Goal: Transaction & Acquisition: Purchase product/service

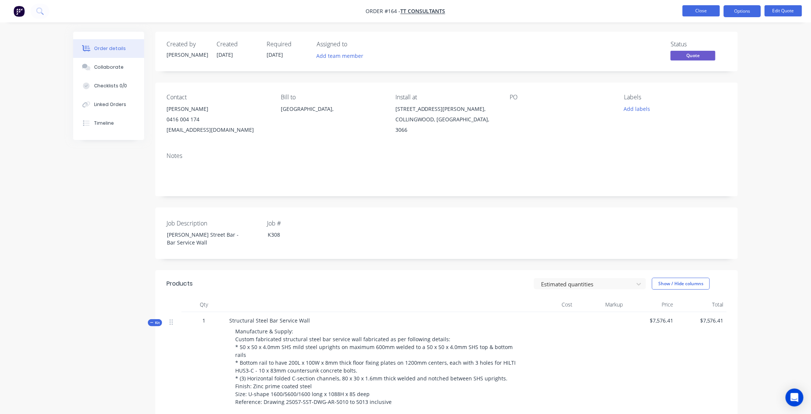
click at [700, 11] on button "Close" at bounding box center [700, 10] width 37 height 11
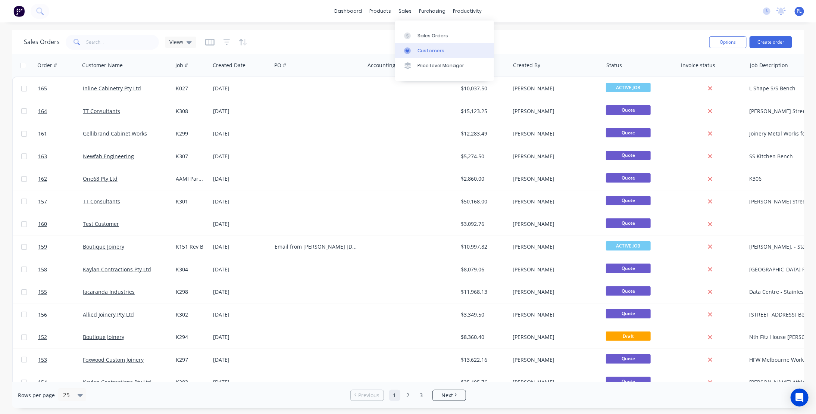
click at [431, 51] on div "Customers" at bounding box center [431, 50] width 27 height 7
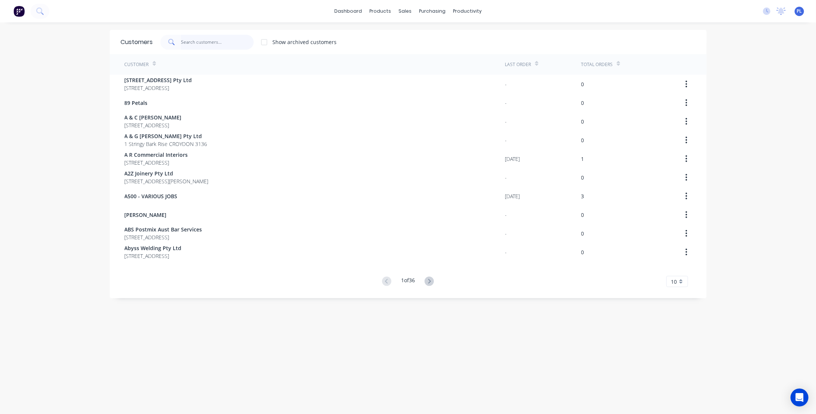
click at [191, 41] on input "text" at bounding box center [217, 42] width 73 height 15
click at [197, 44] on input "text" at bounding box center [217, 42] width 73 height 15
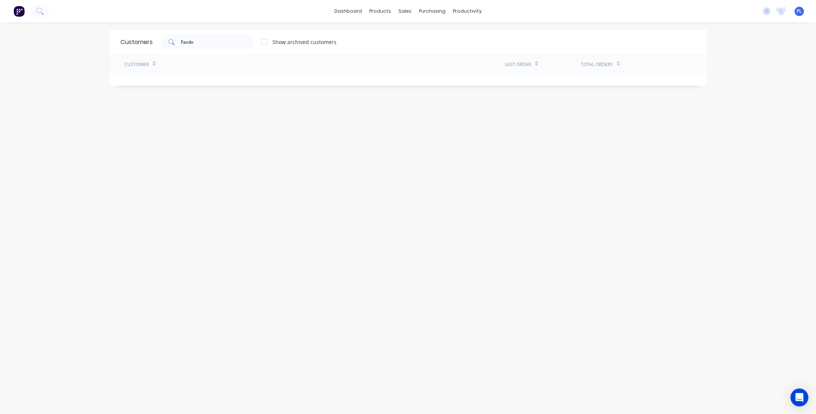
click at [291, 106] on div "Customers Facdo Show archived customers Customer Last Order Total Orders" at bounding box center [408, 225] width 597 height 391
click at [229, 44] on input "Facdo" at bounding box center [217, 42] width 73 height 15
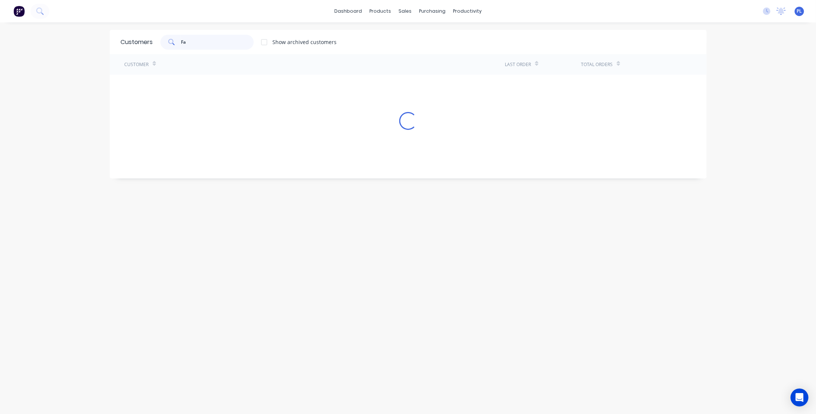
type input "F"
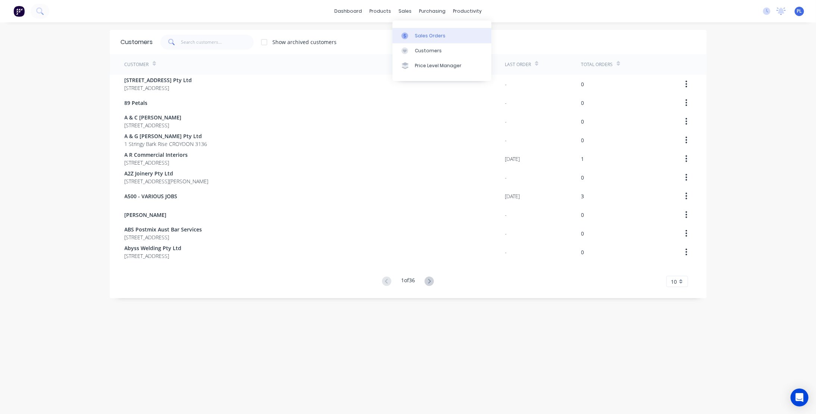
click at [421, 38] on div "Sales Orders" at bounding box center [430, 35] width 31 height 7
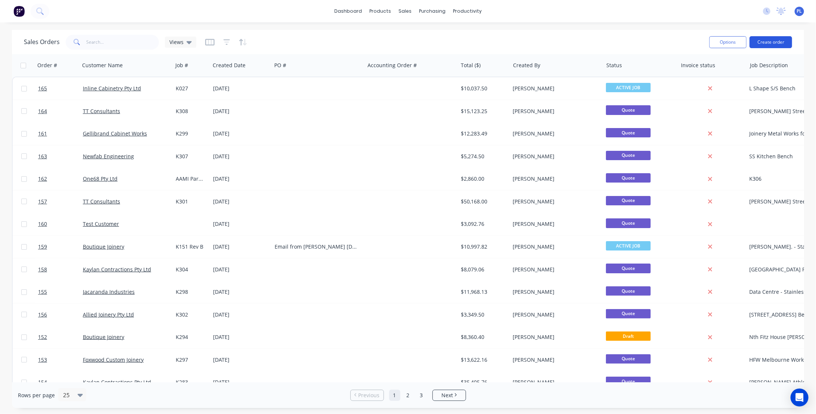
click at [768, 42] on button "Create order" at bounding box center [771, 42] width 43 height 12
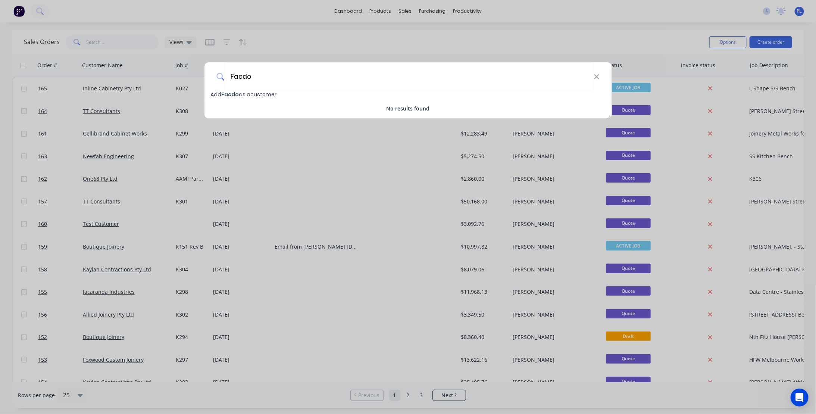
type input "Facdo"
click at [235, 93] on span "Facdo" at bounding box center [230, 94] width 18 height 7
select select "AU"
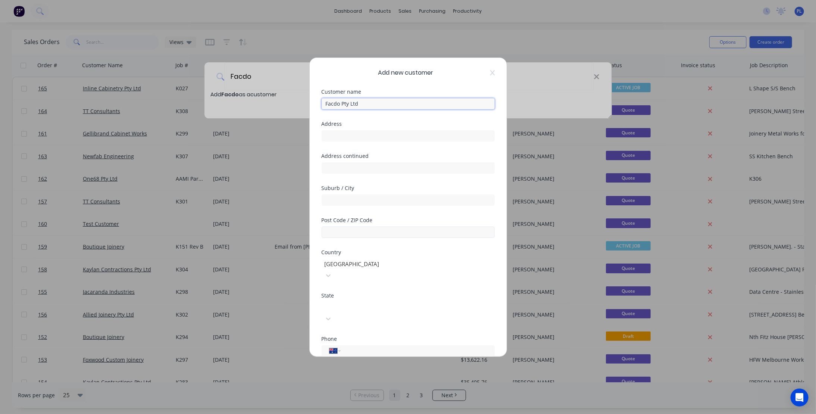
type input "Facdo Pty Ltd"
click at [347, 232] on input "text" at bounding box center [408, 232] width 173 height 11
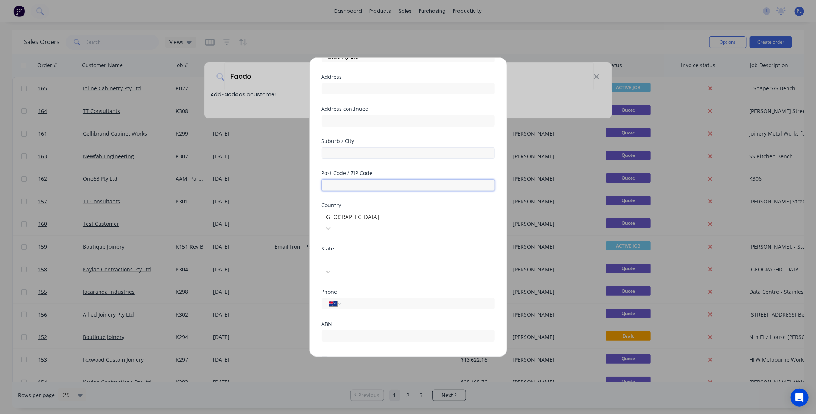
scroll to position [65, 0]
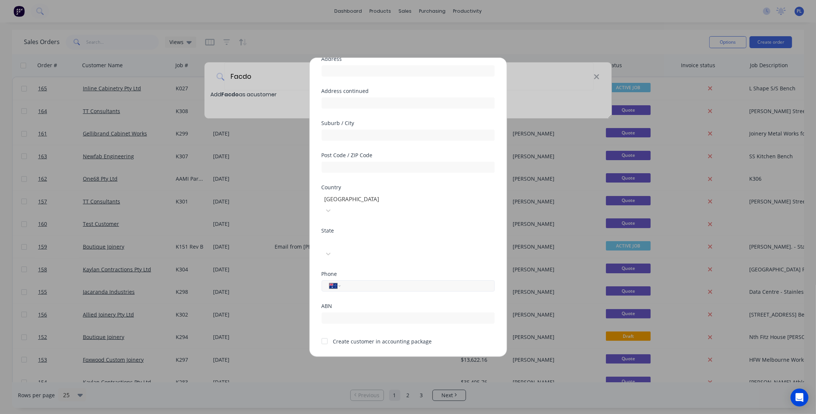
click at [353, 281] on input "tel" at bounding box center [416, 285] width 141 height 9
type input "0411 651 163"
click at [367, 312] on input "text" at bounding box center [408, 317] width 173 height 11
type input "64648571573"
click at [346, 237] on div at bounding box center [377, 241] width 107 height 9
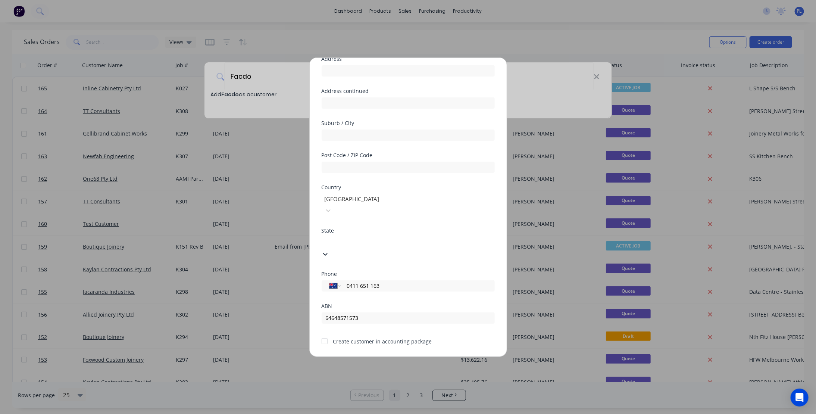
drag, startPoint x: 335, startPoint y: 328, endPoint x: 346, endPoint y: 301, distance: 29.8
click at [372, 228] on div "State" at bounding box center [408, 230] width 173 height 5
click at [375, 357] on button "Save" at bounding box center [384, 363] width 41 height 12
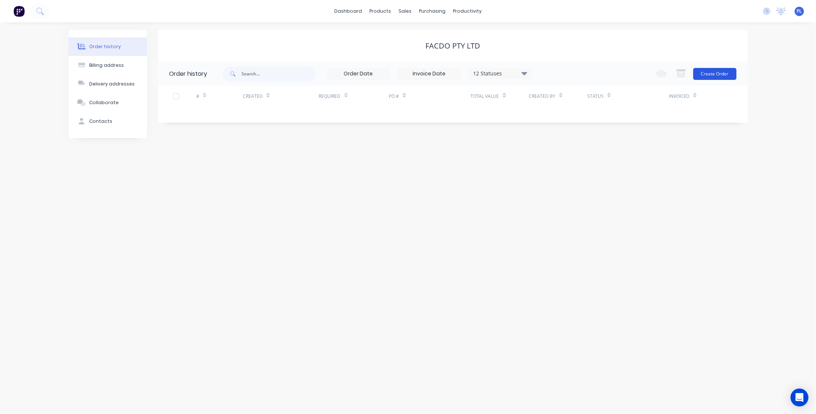
click at [721, 72] on button "Create Order" at bounding box center [714, 74] width 43 height 12
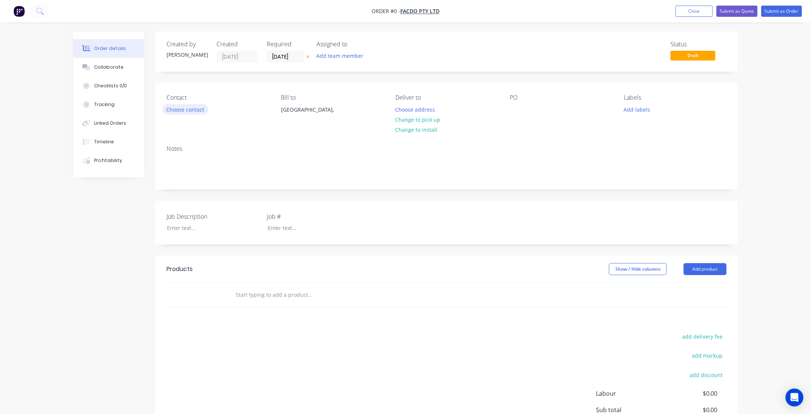
click at [177, 110] on button "Choose contact" at bounding box center [185, 109] width 46 height 10
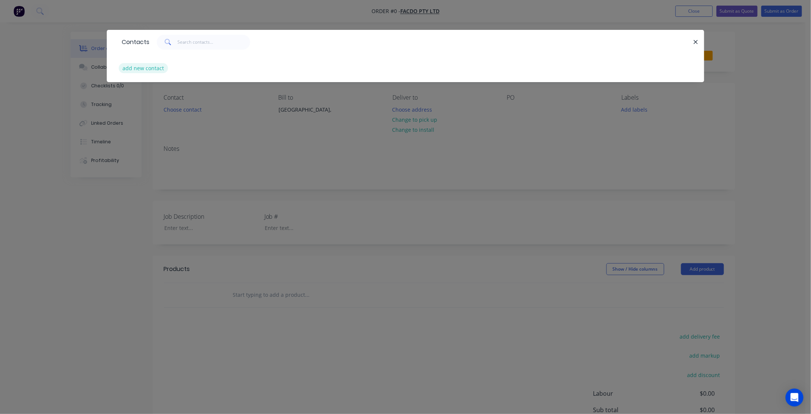
click at [142, 67] on button "add new contact" at bounding box center [143, 68] width 49 height 10
select select "AU"
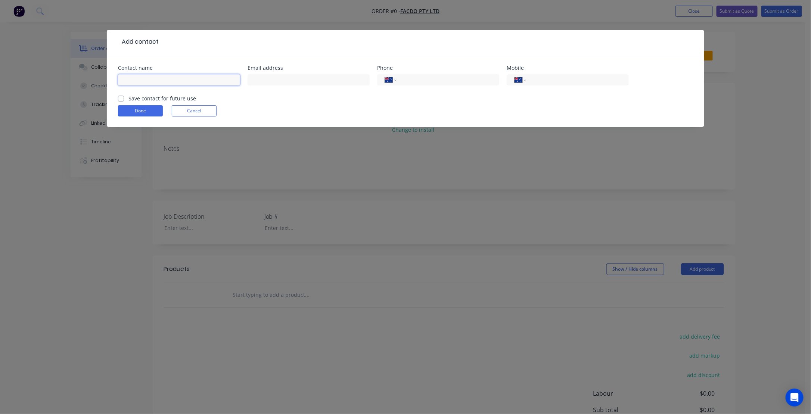
click at [136, 80] on input "text" at bounding box center [179, 79] width 122 height 11
type input "[PERSON_NAME]"
click at [283, 81] on input "text" at bounding box center [308, 79] width 122 height 11
click at [263, 79] on input "text" at bounding box center [308, 79] width 122 height 11
paste input "[DOMAIN_NAME][EMAIL_ADDRESS][DOMAIN_NAME]"
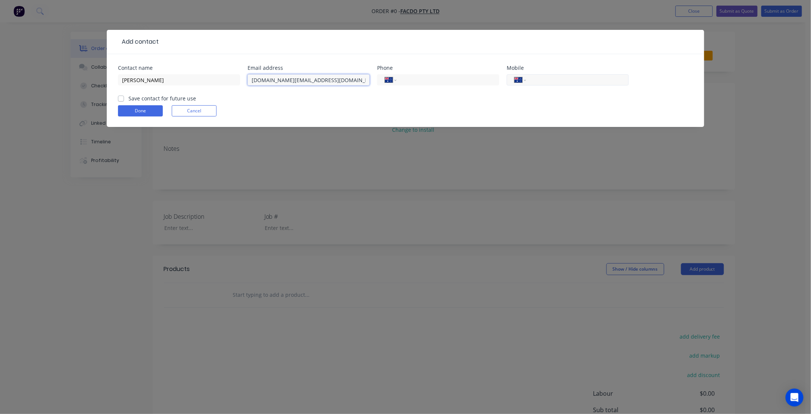
type input "[DOMAIN_NAME][EMAIL_ADDRESS][DOMAIN_NAME]"
click at [538, 82] on input "tel" at bounding box center [576, 80] width 90 height 9
type input "0411 651 163"
click at [128, 99] on label "Save contact for future use" at bounding box center [162, 98] width 68 height 8
click at [120, 99] on input "Save contact for future use" at bounding box center [121, 97] width 6 height 7
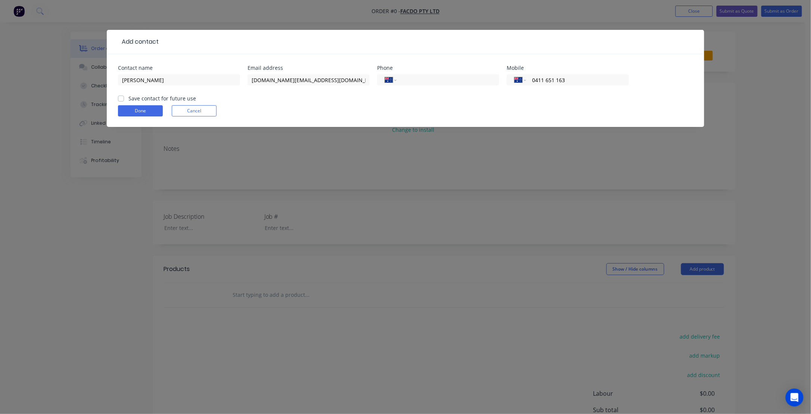
checkbox input "true"
click at [127, 112] on button "Done" at bounding box center [140, 110] width 45 height 11
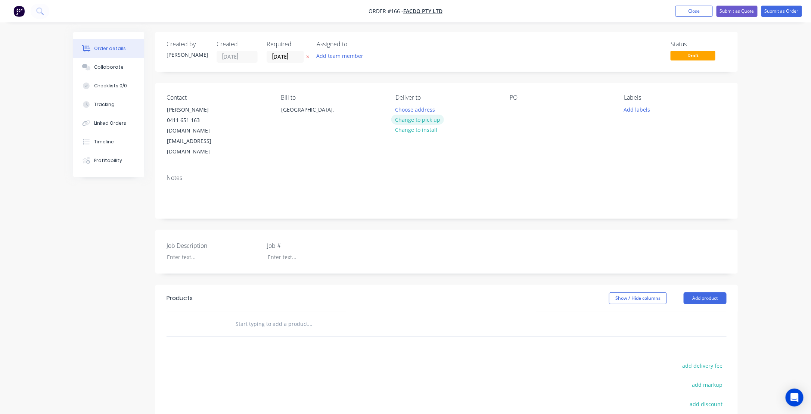
click at [402, 118] on button "Change to pick up" at bounding box center [417, 120] width 53 height 10
click at [193, 252] on div at bounding box center [207, 257] width 93 height 11
paste div
click at [357, 252] on div at bounding box center [311, 257] width 99 height 11
click at [190, 252] on div at bounding box center [207, 257] width 93 height 11
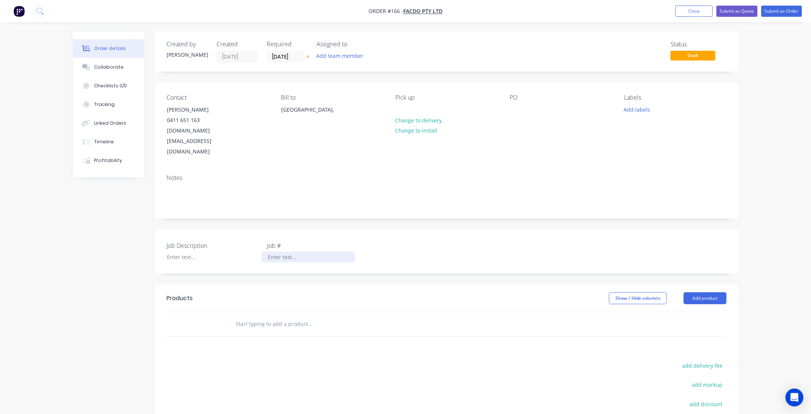
click at [272, 252] on div at bounding box center [308, 257] width 93 height 11
click at [193, 252] on div at bounding box center [207, 257] width 93 height 11
click at [242, 252] on div at bounding box center [207, 257] width 93 height 11
click at [691, 13] on button "Close" at bounding box center [693, 11] width 37 height 11
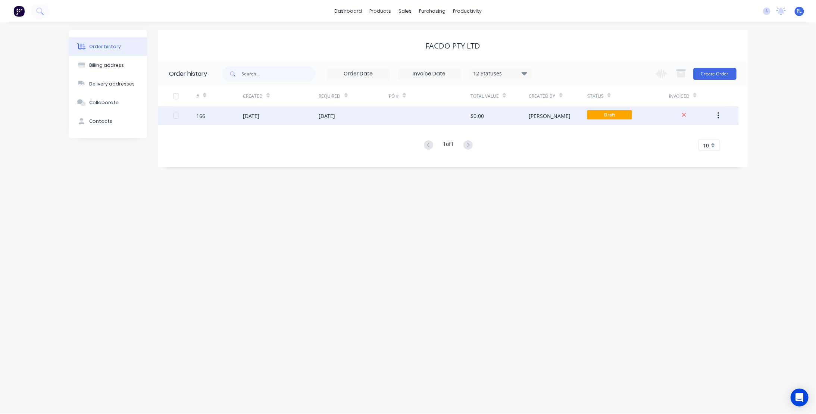
click at [209, 114] on div "166" at bounding box center [219, 115] width 47 height 19
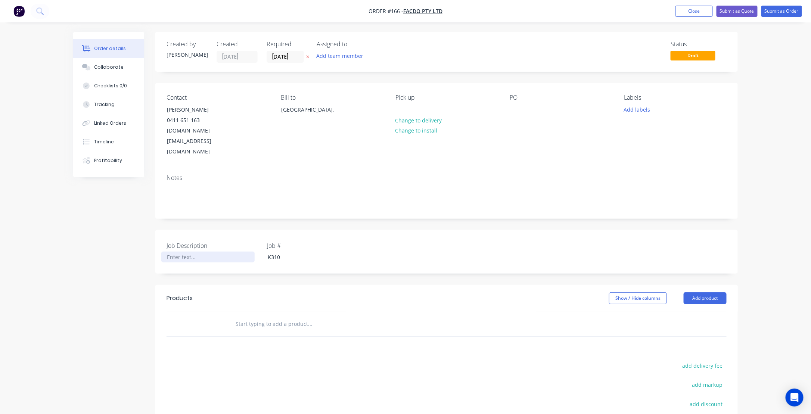
click at [174, 252] on div at bounding box center [207, 257] width 93 height 11
paste div
click at [227, 252] on div "Rimex 5WL Granex" at bounding box center [207, 257] width 93 height 11
click at [692, 10] on button "Close" at bounding box center [693, 11] width 37 height 11
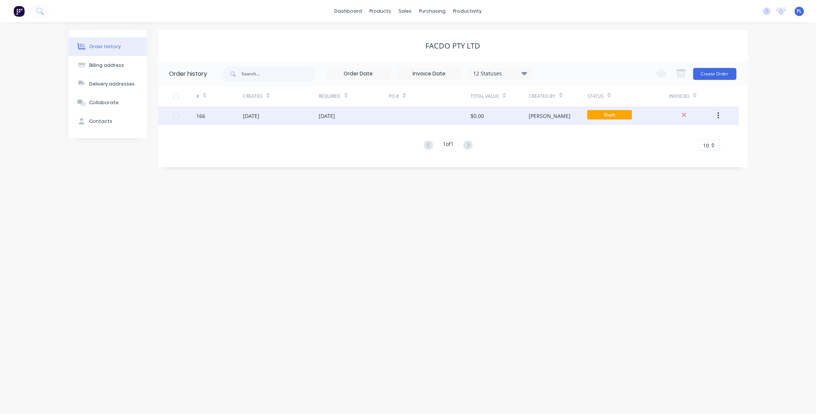
click at [200, 116] on div "166" at bounding box center [200, 116] width 9 height 8
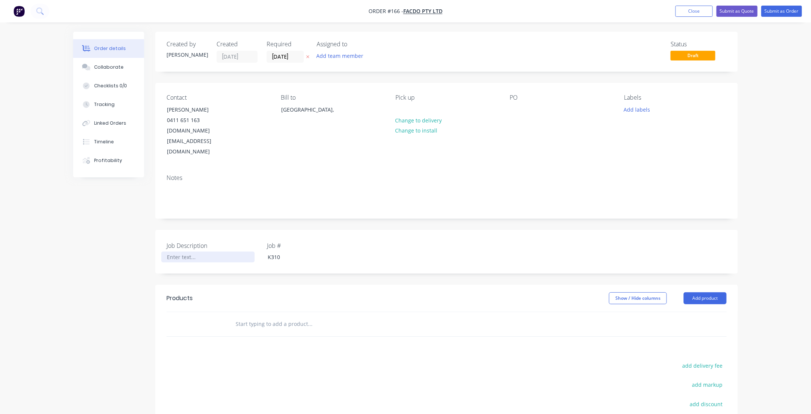
click at [177, 252] on div at bounding box center [207, 257] width 93 height 11
paste div
click at [326, 292] on div "Show / Hide columns Add product" at bounding box center [505, 298] width 441 height 12
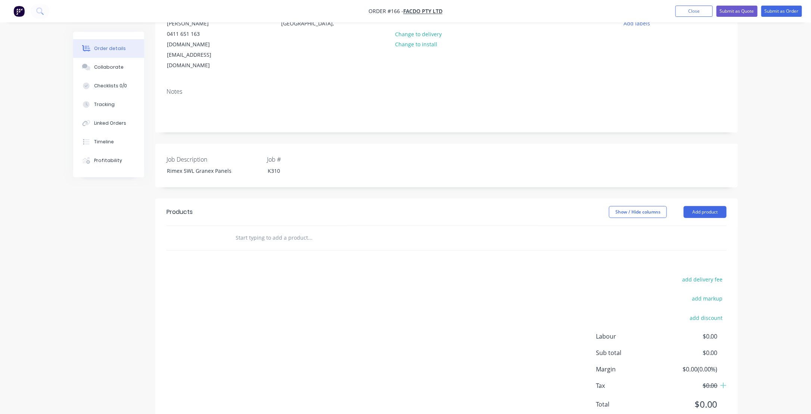
scroll to position [91, 0]
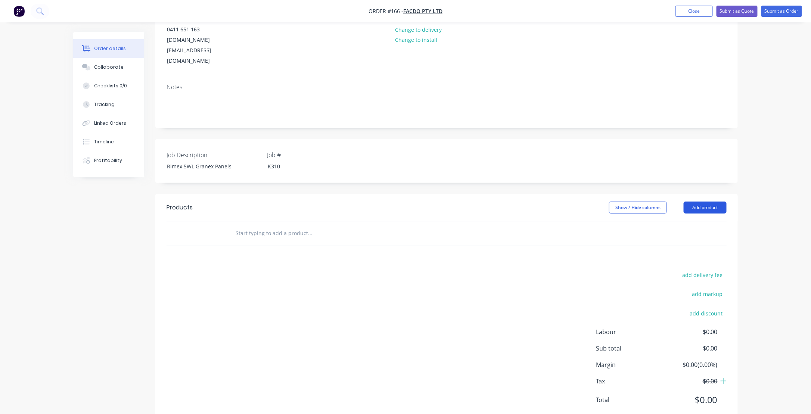
click at [711, 202] on button "Add product" at bounding box center [704, 208] width 43 height 12
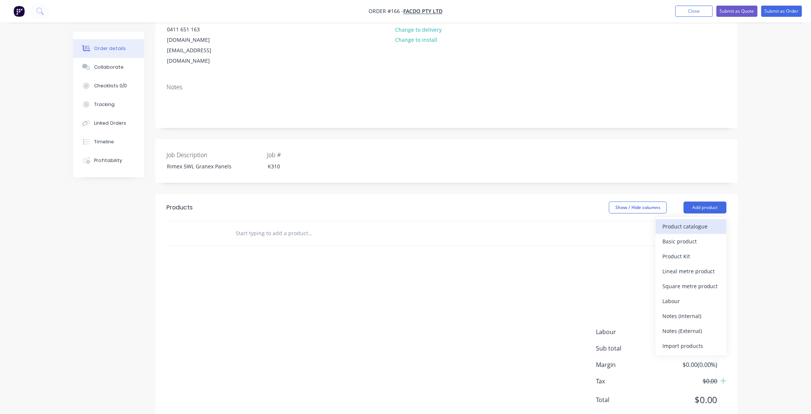
click at [672, 221] on div "Product catalogue" at bounding box center [690, 226] width 57 height 11
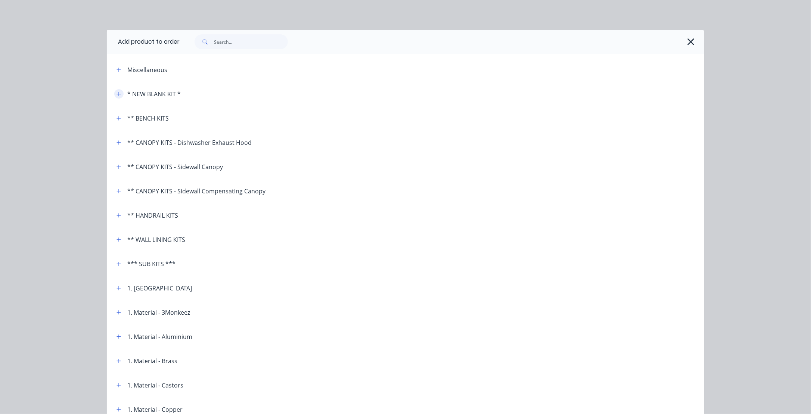
click at [116, 94] on icon "button" at bounding box center [118, 93] width 4 height 5
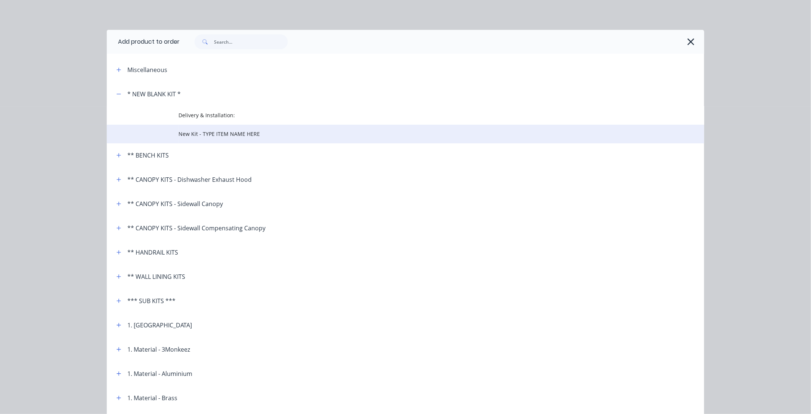
click at [207, 132] on span "New Kit - TYPE ITEM NAME HERE" at bounding box center [388, 134] width 420 height 8
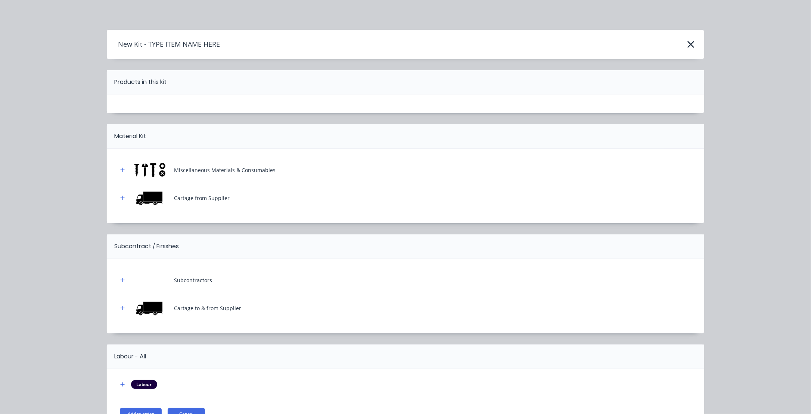
scroll to position [45, 0]
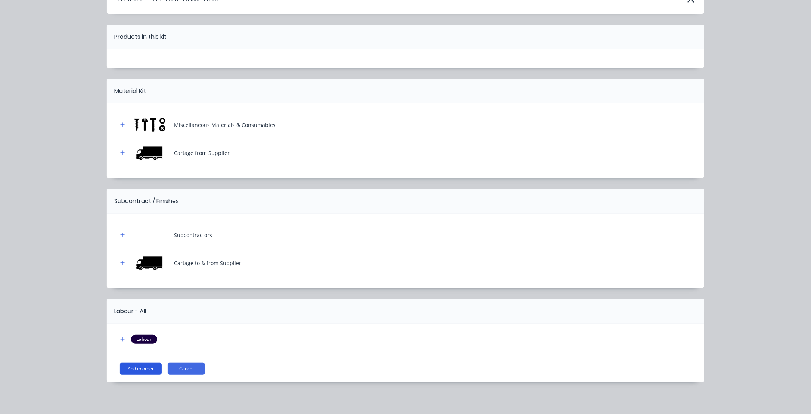
drag, startPoint x: 132, startPoint y: 368, endPoint x: 111, endPoint y: 359, distance: 23.1
click at [132, 366] on button "Add to order" at bounding box center [141, 369] width 42 height 12
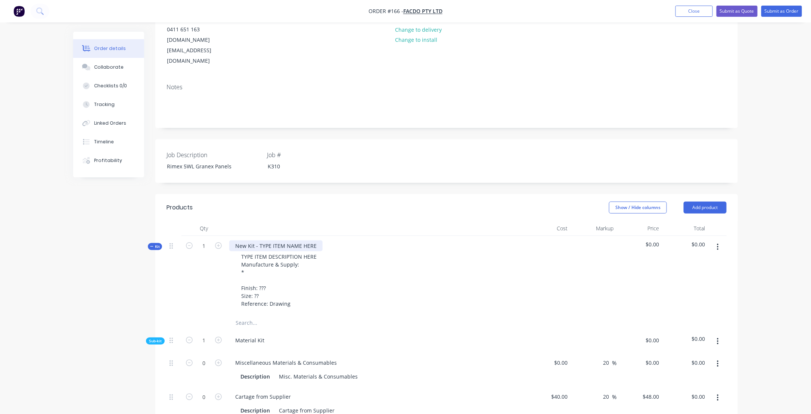
click at [243, 240] on div "New Kit - TYPE ITEM NAME HERE" at bounding box center [275, 245] width 93 height 11
drag, startPoint x: 235, startPoint y: 225, endPoint x: 321, endPoint y: 216, distance: 87.0
click at [319, 240] on div "New Kit - TYPE ITEM NAME HERE" at bounding box center [275, 245] width 93 height 11
click at [343, 240] on div "Rimex - Granex 5WL Cut & Folded Stainless steel Panels" at bounding box center [304, 245] width 151 height 11
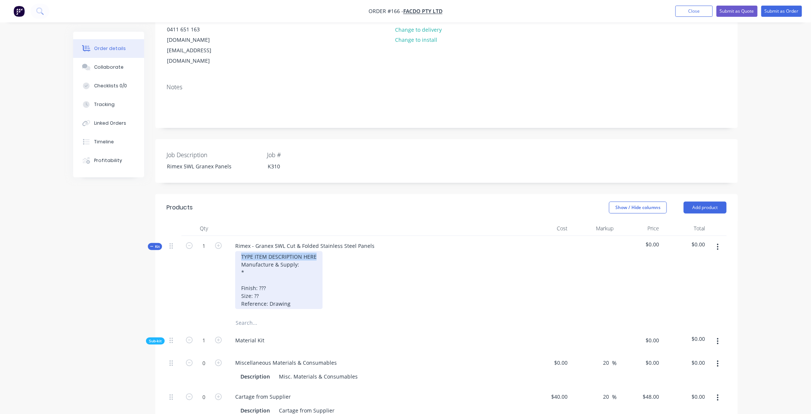
drag, startPoint x: 315, startPoint y: 235, endPoint x: 220, endPoint y: 236, distance: 95.5
click at [220, 236] on div "Kit 1 Rimex - Granex 5WL Cut & Folded Stainless Steel Panels TYPE ITEM DESCRIPT…" at bounding box center [446, 275] width 560 height 79
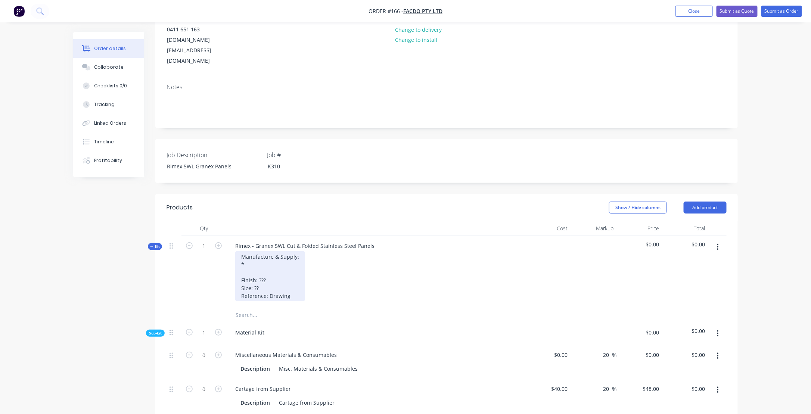
click at [257, 251] on div "Manufacture & Supply: * Finish: ??? Size: ?? Reference: Drawing" at bounding box center [270, 276] width 70 height 50
drag, startPoint x: 257, startPoint y: 257, endPoint x: 313, endPoint y: 253, distance: 56.2
click at [280, 257] on div "Manufacture & Supply: * Finish: ??? Size: ?? Reference: Drawing" at bounding box center [270, 276] width 70 height 50
click at [240, 258] on div "Manufacture & Supply: * Finish: 5WL Size: ?? Reference: Drawing" at bounding box center [270, 276] width 70 height 50
click at [285, 258] on div "Manufacture & Supply: * Material & Finish: 5WL Size: ?? Reference: Drawing" at bounding box center [270, 276] width 70 height 50
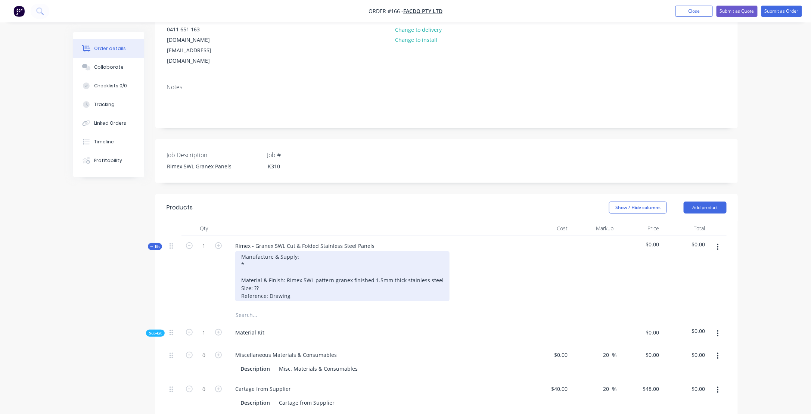
click at [298, 275] on div "Manufacture & Supply: * Material & Finish: Rimex 5WL pattern granex finished 1.…" at bounding box center [342, 276] width 214 height 50
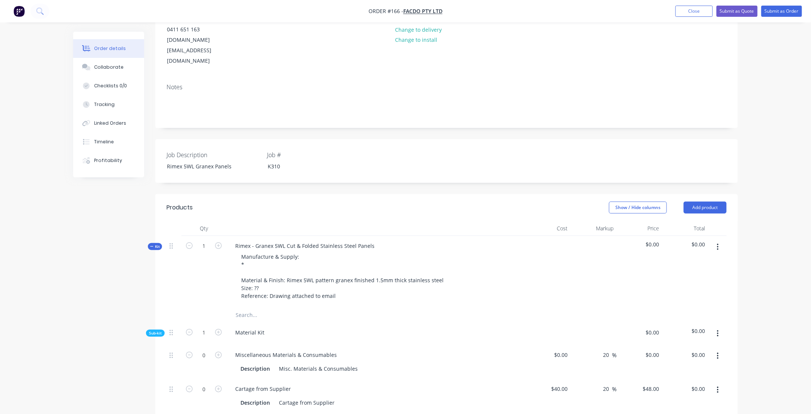
click at [717, 244] on icon "button" at bounding box center [716, 247] width 1 height 7
click at [683, 261] on div "Add product to kit" at bounding box center [690, 266] width 57 height 11
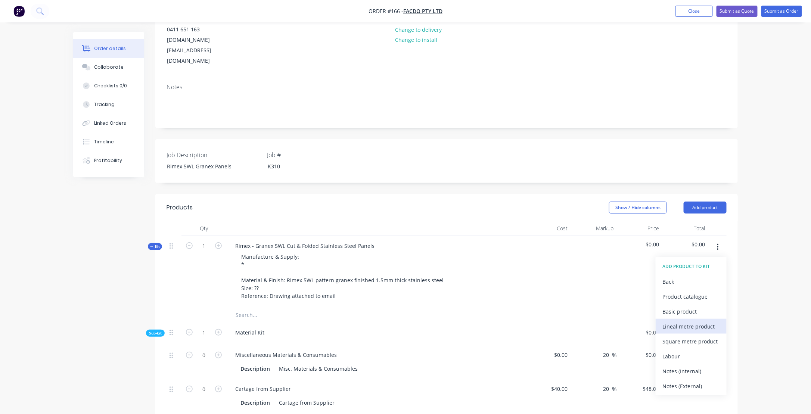
click at [671, 321] on div "Lineal metre product" at bounding box center [690, 326] width 57 height 11
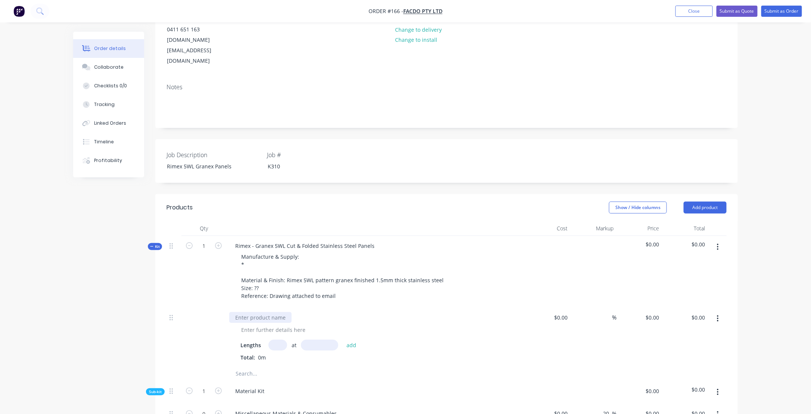
click at [238, 312] on div at bounding box center [260, 317] width 62 height 11
click at [250, 312] on div "Panel Linear Meters" at bounding box center [260, 317] width 62 height 11
click at [298, 312] on div "Panel Total Linear Meters" at bounding box center [267, 317] width 76 height 11
drag, startPoint x: 407, startPoint y: 302, endPoint x: 403, endPoint y: 306, distance: 5.5
click at [407, 307] on div "Panel Total Linear Meters x 1200mm high Lengths at add Total: 0m" at bounding box center [375, 336] width 299 height 59
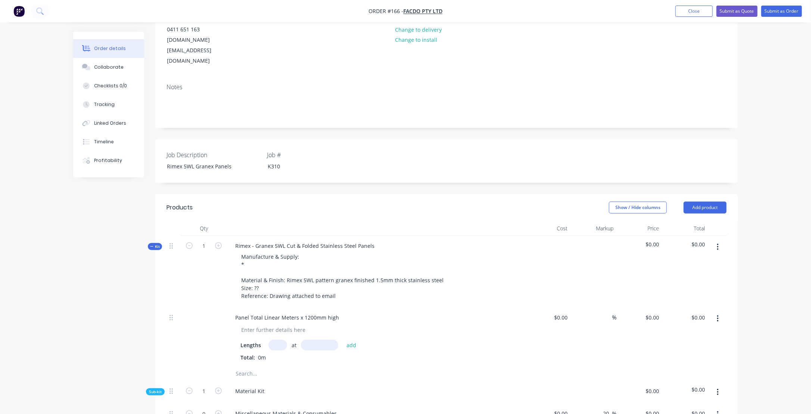
drag, startPoint x: 278, startPoint y: 322, endPoint x: 273, endPoint y: 321, distance: 5.3
click at [278, 340] on input "text" at bounding box center [277, 345] width 19 height 11
click at [283, 340] on input "text" at bounding box center [277, 345] width 19 height 11
type input "2"
type input "1"
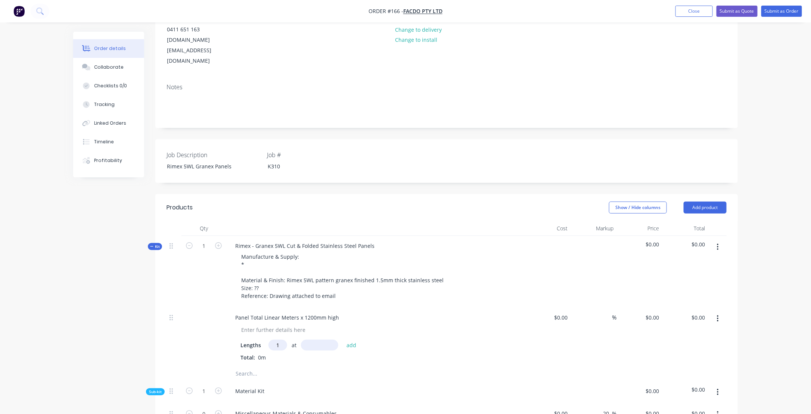
click at [320, 340] on input "text" at bounding box center [319, 345] width 37 height 11
type input "2.28mm"
click at [353, 340] on button "add" at bounding box center [352, 345] width 18 height 10
type input "1"
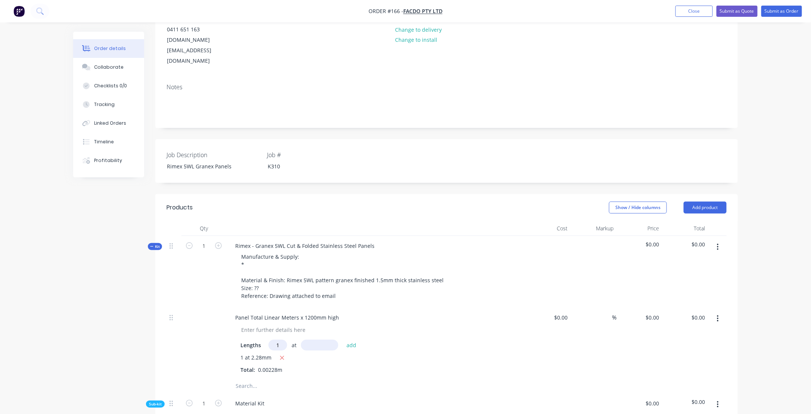
type input "1"
click at [310, 340] on input "text" at bounding box center [319, 345] width 37 height 11
type input "0.36mm"
click at [350, 340] on button "add" at bounding box center [352, 345] width 18 height 10
click at [281, 340] on input "text" at bounding box center [277, 345] width 19 height 11
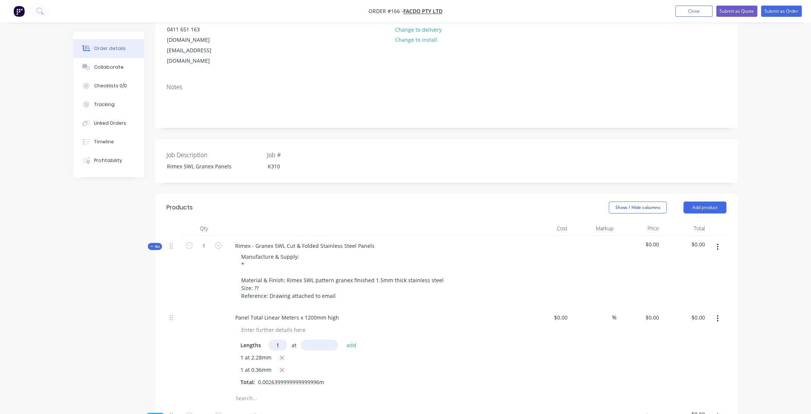
type input "1"
click at [324, 340] on input "text" at bounding box center [319, 345] width 37 height 11
type input "1.695mm"
click at [351, 340] on button "add" at bounding box center [352, 345] width 18 height 10
click at [277, 340] on input "text" at bounding box center [277, 345] width 19 height 11
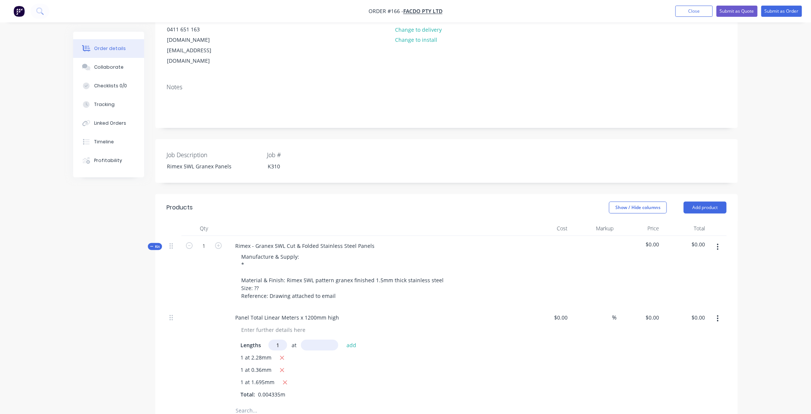
type input "1"
click at [317, 340] on input "text" at bounding box center [319, 345] width 37 height 11
type input "3.825mm"
click at [350, 340] on button "add" at bounding box center [352, 345] width 18 height 10
click at [282, 340] on input "text" at bounding box center [277, 345] width 19 height 11
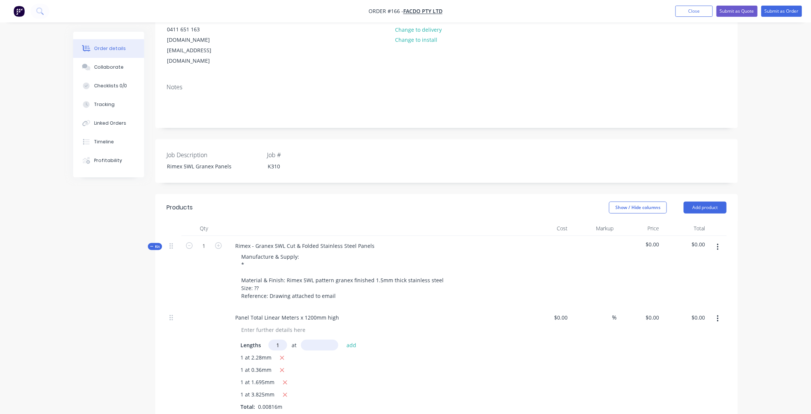
type input "1"
click at [325, 340] on input "text" at bounding box center [319, 345] width 37 height 11
type input "0.1mm"
click at [355, 340] on button "add" at bounding box center [352, 345] width 18 height 10
click at [282, 355] on icon "button" at bounding box center [282, 358] width 5 height 7
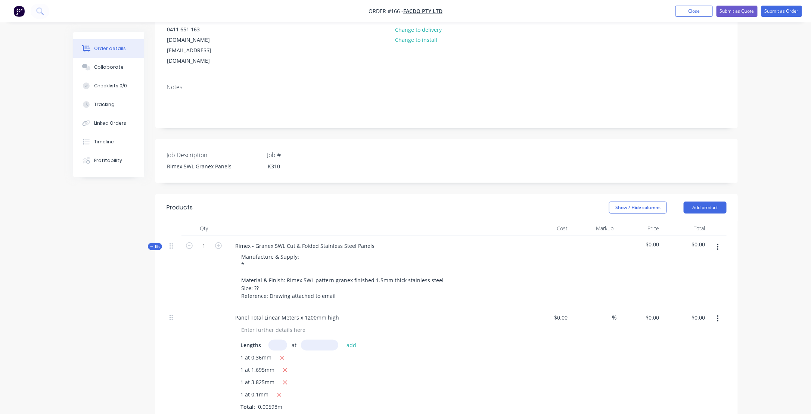
click at [256, 353] on span "1 at 0.36mm" at bounding box center [255, 357] width 31 height 9
drag, startPoint x: 255, startPoint y: 335, endPoint x: 260, endPoint y: 335, distance: 5.2
click at [260, 353] on span "1 at 0.36mm" at bounding box center [255, 357] width 31 height 9
drag, startPoint x: 260, startPoint y: 335, endPoint x: 282, endPoint y: 337, distance: 22.4
click at [282, 356] on icon "button" at bounding box center [282, 358] width 4 height 4
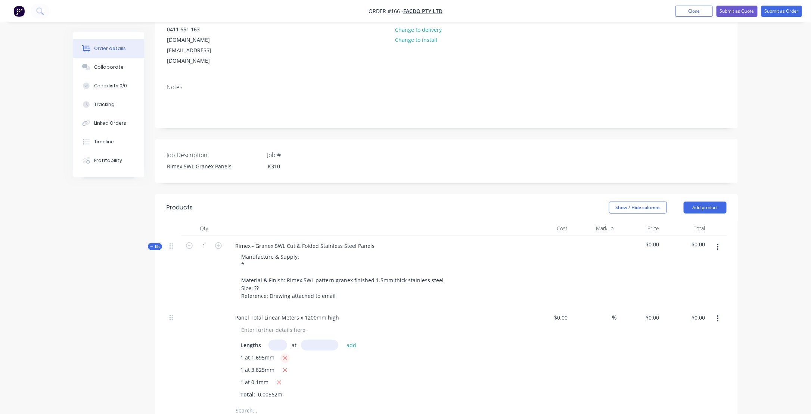
click at [285, 355] on icon "button" at bounding box center [284, 358] width 5 height 7
click at [284, 356] on icon "button" at bounding box center [285, 358] width 4 height 4
click at [279, 355] on icon "button" at bounding box center [279, 358] width 5 height 7
click at [276, 340] on input "text" at bounding box center [277, 345] width 19 height 11
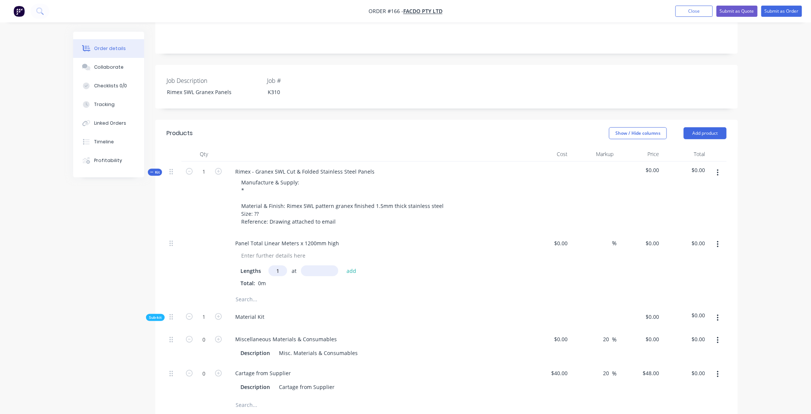
scroll to position [165, 0]
type input "1"
click at [315, 265] on input "text" at bounding box center [319, 270] width 37 height 11
type input "2280mm"
click at [354, 265] on button "add" at bounding box center [352, 270] width 18 height 10
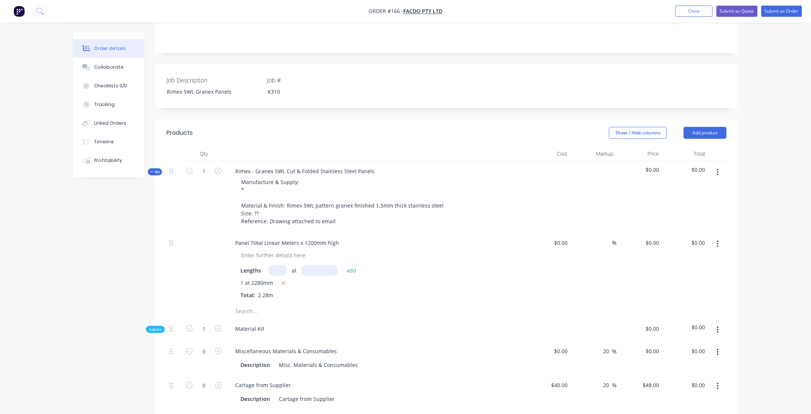
click at [276, 265] on input "text" at bounding box center [277, 270] width 19 height 11
type input "1"
click at [323, 265] on input "text" at bounding box center [319, 270] width 37 height 11
type input "360mm"
click at [346, 265] on button "add" at bounding box center [352, 270] width 18 height 10
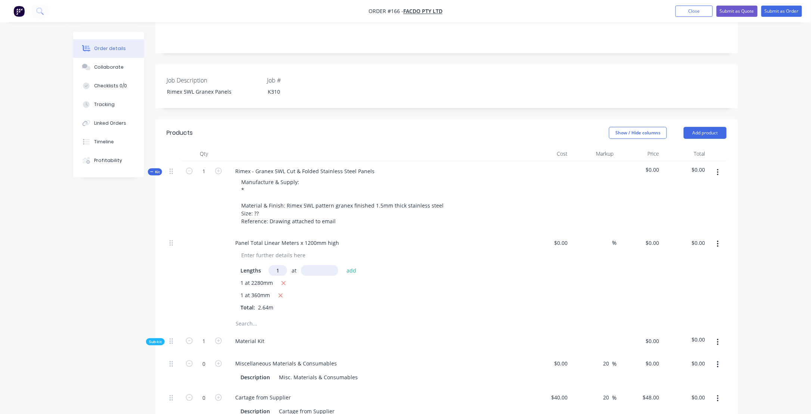
type input "1"
click at [316, 265] on input "text" at bounding box center [319, 270] width 37 height 11
type input "1695mm"
click at [347, 265] on button "add" at bounding box center [352, 270] width 18 height 10
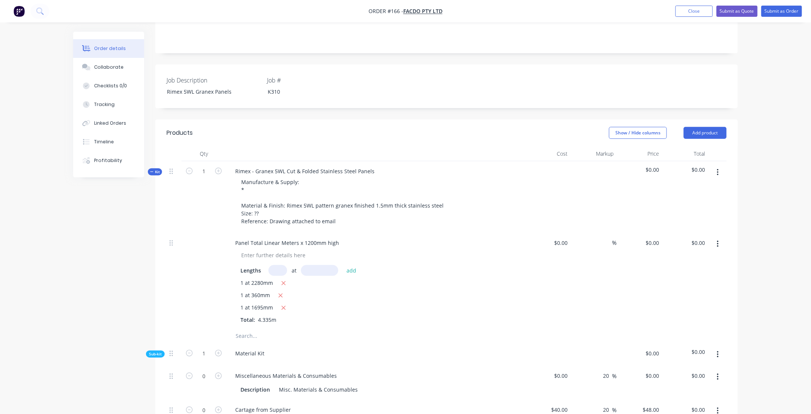
click at [275, 265] on input "text" at bounding box center [277, 270] width 19 height 11
type input "1"
click at [316, 265] on input "text" at bounding box center [319, 270] width 37 height 11
type input "3825mm"
click at [349, 265] on button "add" at bounding box center [352, 270] width 18 height 10
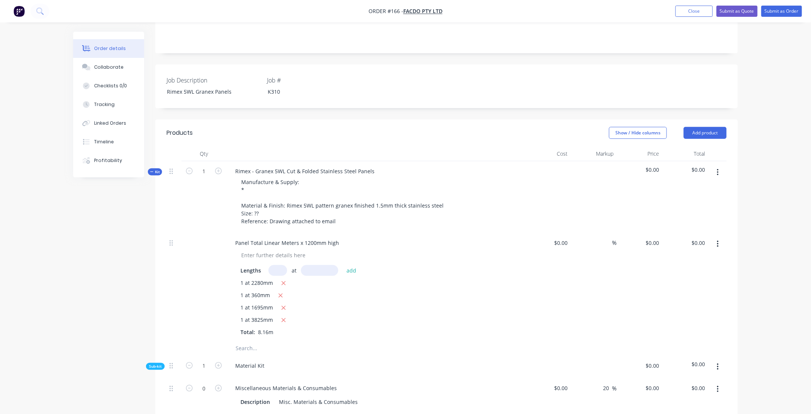
click at [275, 265] on input "text" at bounding box center [277, 270] width 19 height 11
type input "1"
click at [312, 265] on input "text" at bounding box center [319, 270] width 37 height 11
type input "100mm"
click at [352, 265] on button "add" at bounding box center [352, 270] width 18 height 10
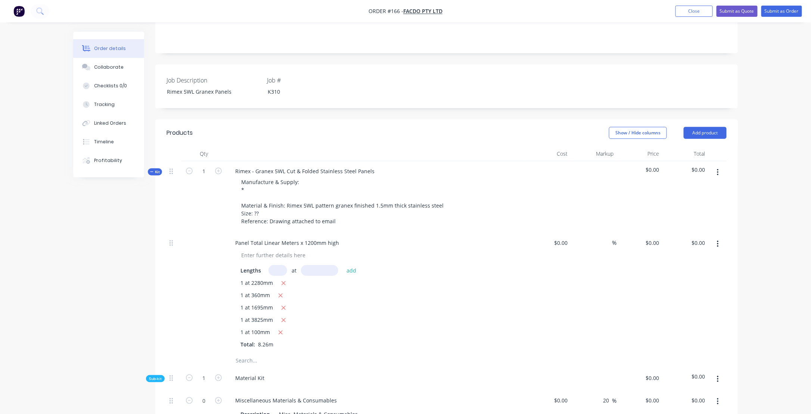
click at [275, 265] on input "text" at bounding box center [277, 270] width 19 height 11
type input "1"
click at [312, 265] on input "text" at bounding box center [319, 270] width 37 height 11
type input "2560mm"
click at [347, 265] on button "add" at bounding box center [352, 270] width 18 height 10
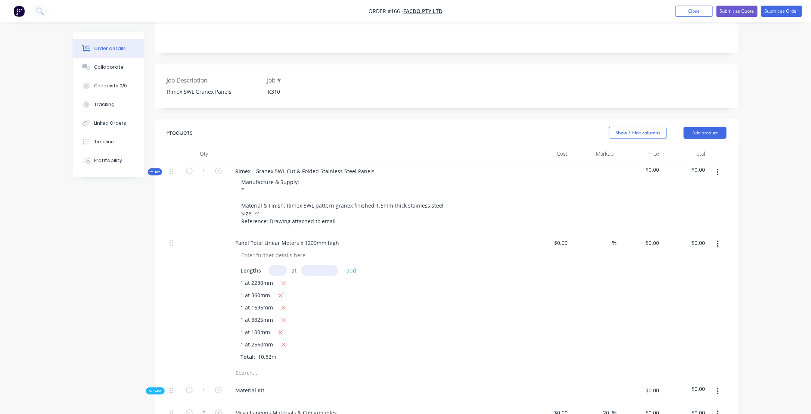
click at [275, 265] on input "text" at bounding box center [277, 270] width 19 height 11
type input "1"
click at [315, 265] on input "text" at bounding box center [319, 270] width 37 height 11
type input "2435mm"
click at [350, 265] on button "add" at bounding box center [352, 270] width 18 height 10
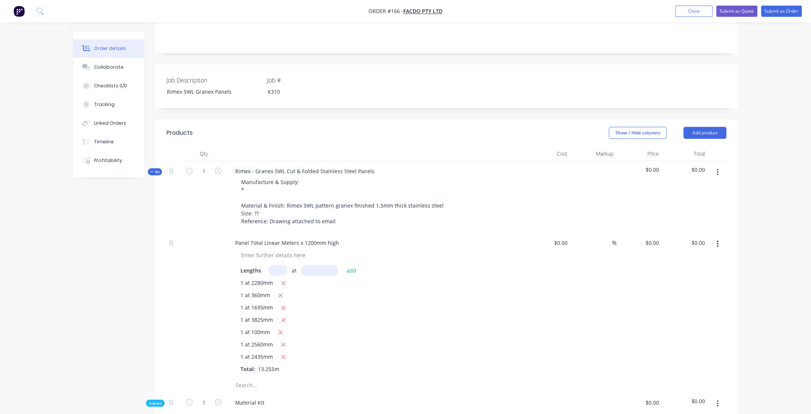
click at [277, 265] on input "text" at bounding box center [277, 270] width 19 height 11
type input "1"
click at [331, 265] on input "text" at bounding box center [319, 270] width 37 height 11
type input "4655mm"
drag, startPoint x: 350, startPoint y: 246, endPoint x: 346, endPoint y: 251, distance: 6.3
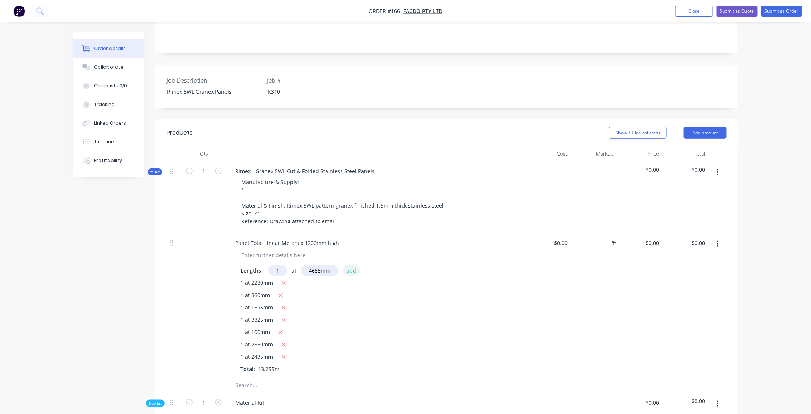
click at [350, 265] on button "add" at bounding box center [352, 270] width 18 height 10
click at [280, 265] on input "text" at bounding box center [277, 270] width 19 height 11
type input "1"
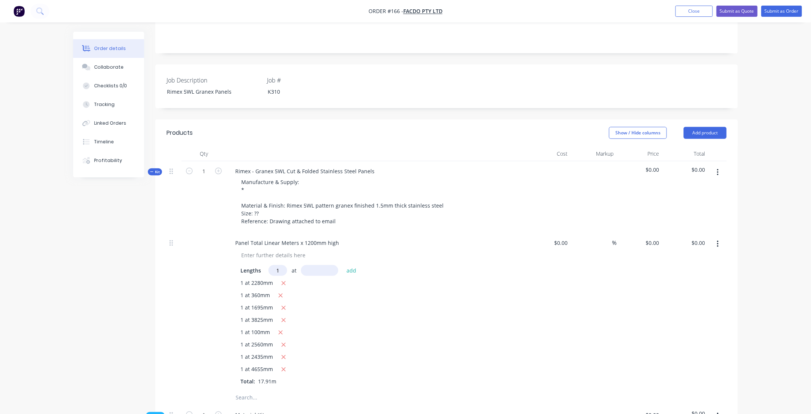
click at [316, 265] on input "text" at bounding box center [319, 270] width 37 height 11
type input "7"
type input "175mm"
click at [350, 265] on button "add" at bounding box center [352, 270] width 18 height 10
click at [282, 265] on input "text" at bounding box center [277, 270] width 19 height 11
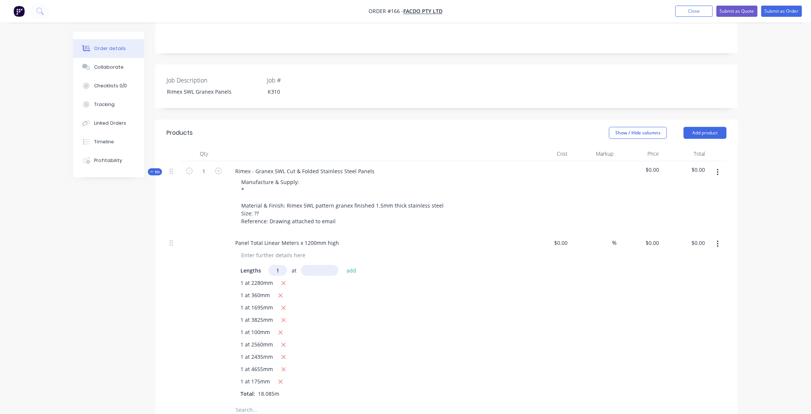
type input "1"
click at [317, 265] on input "text" at bounding box center [319, 270] width 37 height 11
type input "3860mm"
click at [350, 265] on button "add" at bounding box center [352, 270] width 18 height 10
click at [281, 265] on input "text" at bounding box center [277, 270] width 19 height 11
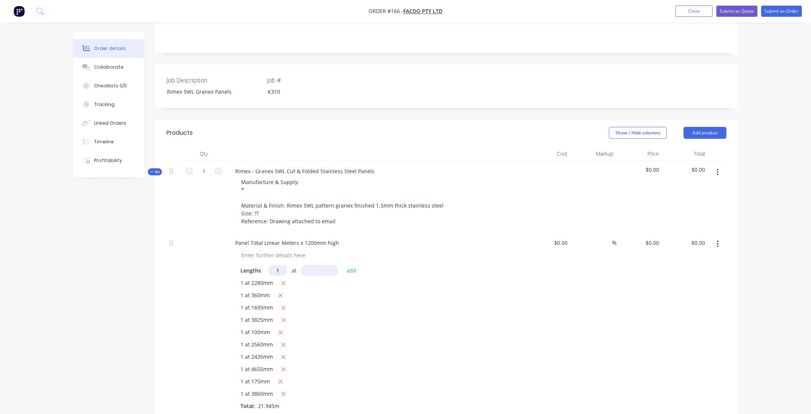
type input "1"
click at [315, 265] on input "text" at bounding box center [319, 270] width 37 height 11
type input "2032mm"
click at [352, 265] on button "add" at bounding box center [352, 270] width 18 height 10
click at [150, 170] on icon "button" at bounding box center [151, 172] width 3 height 4
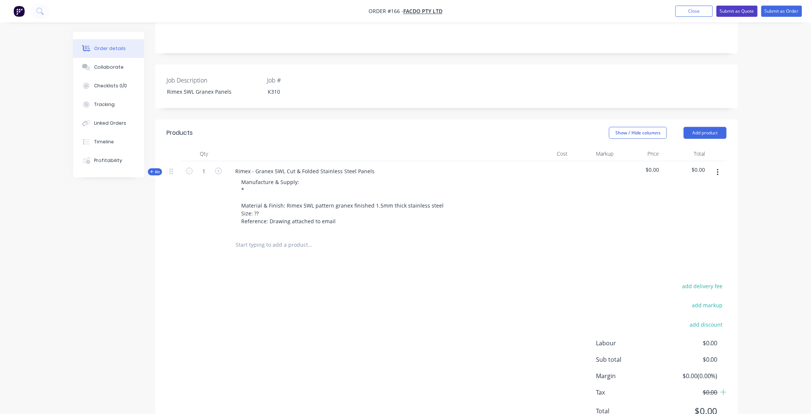
click at [737, 10] on button "Submit as Quote" at bounding box center [736, 11] width 41 height 11
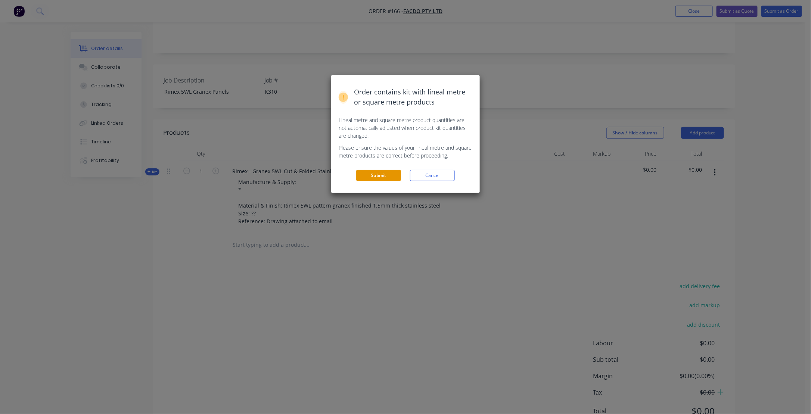
click at [375, 173] on button "Submit" at bounding box center [378, 175] width 45 height 11
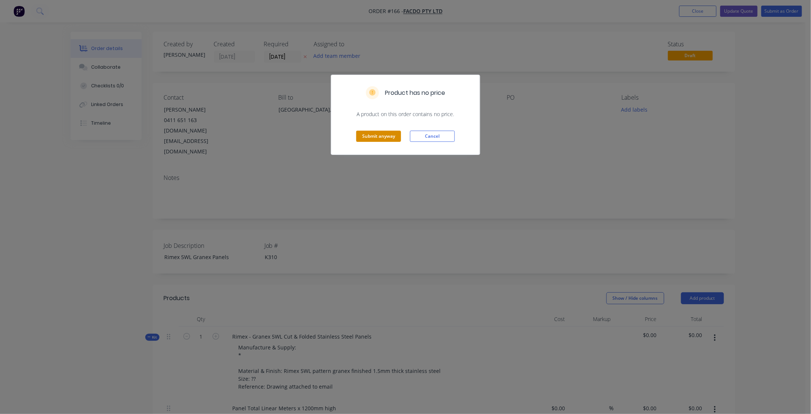
click at [370, 134] on button "Submit anyway" at bounding box center [378, 136] width 45 height 11
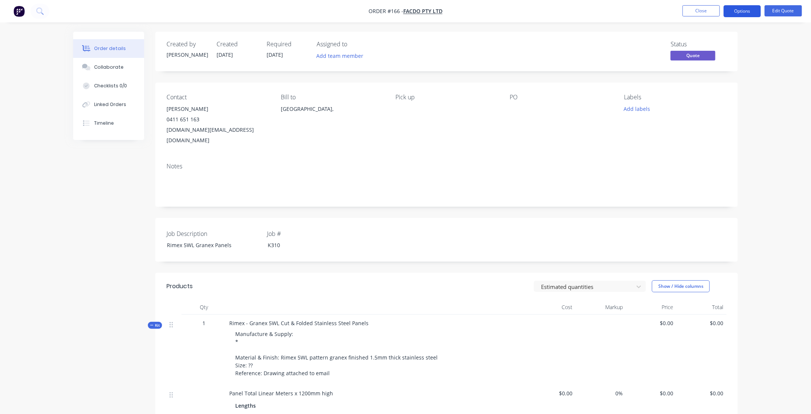
click at [745, 10] on button "Options" at bounding box center [741, 11] width 37 height 12
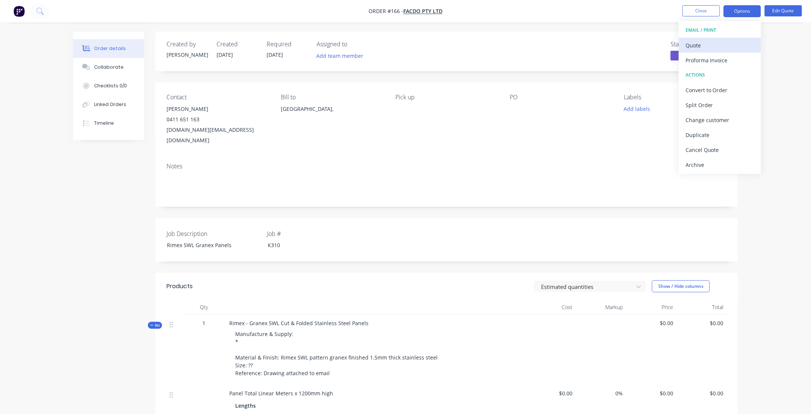
click at [700, 44] on div "Quote" at bounding box center [719, 45] width 69 height 11
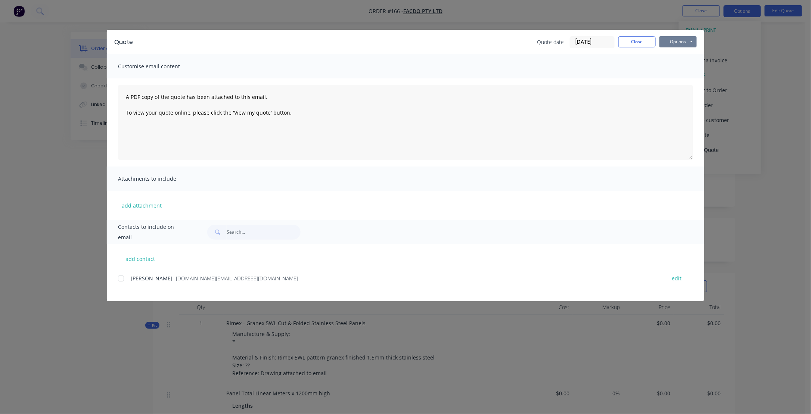
click at [682, 43] on button "Options" at bounding box center [677, 41] width 37 height 11
click at [679, 57] on button "Preview" at bounding box center [683, 55] width 48 height 12
click at [646, 41] on button "Close" at bounding box center [636, 41] width 37 height 11
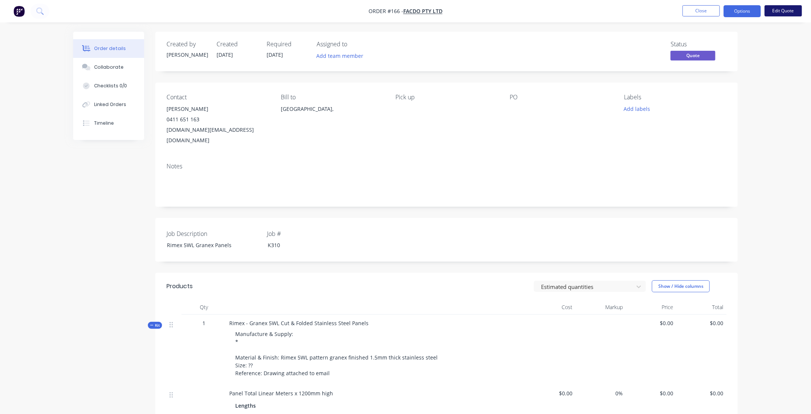
click at [789, 10] on button "Edit Quote" at bounding box center [782, 10] width 37 height 11
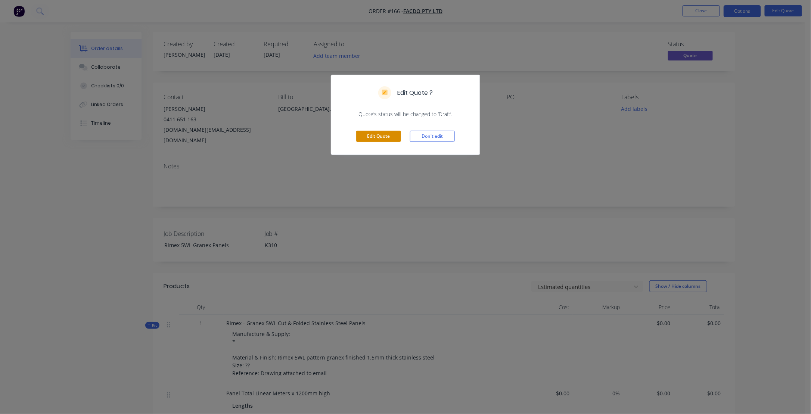
click at [373, 137] on button "Edit Quote" at bounding box center [378, 136] width 45 height 11
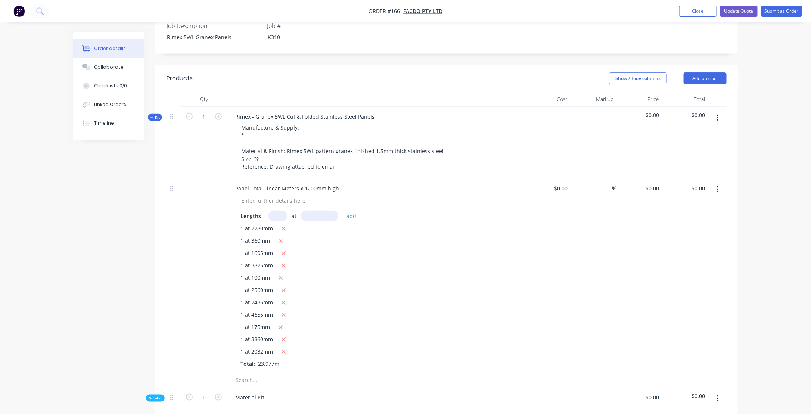
scroll to position [224, 0]
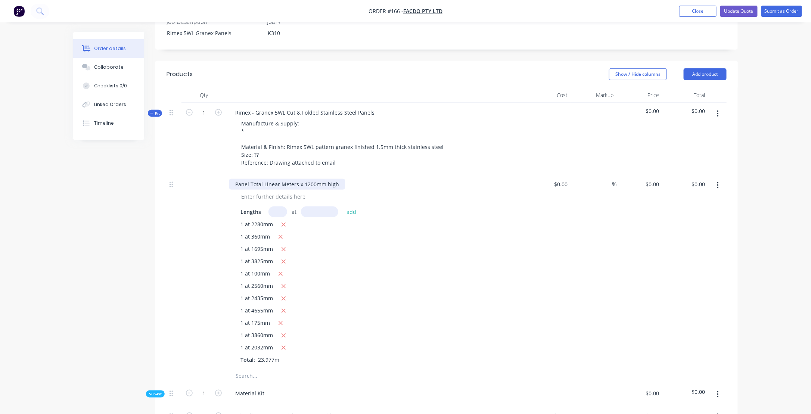
click at [298, 179] on div "Panel Total Linear Meters x 1200mm high" at bounding box center [287, 184] width 116 height 11
drag, startPoint x: 264, startPoint y: 161, endPoint x: 296, endPoint y: 162, distance: 32.1
click at [296, 179] on div "Panel Total Linear Meters = 24x 1200mm high" at bounding box center [292, 184] width 126 height 11
click at [275, 179] on div "Panel Total = 24x 1200mm high" at bounding box center [274, 184] width 90 height 11
click at [434, 179] on div "Panel Total = 24 Linear Meters x 1200mm high" at bounding box center [375, 184] width 293 height 11
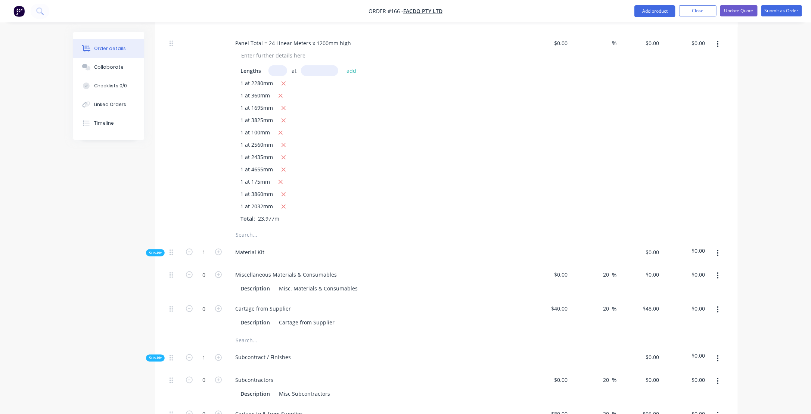
scroll to position [373, 0]
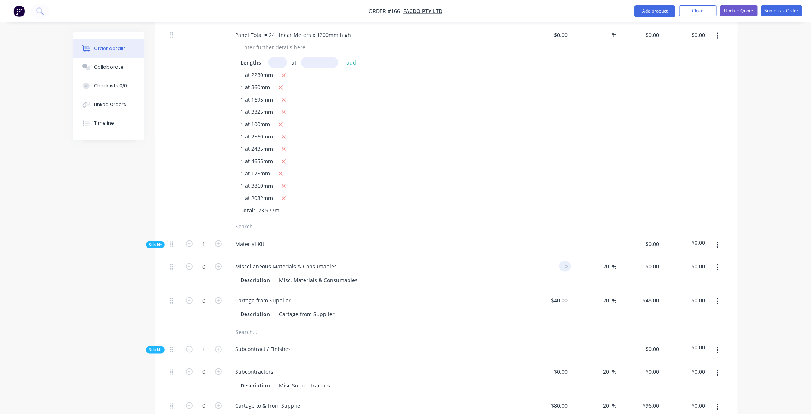
drag, startPoint x: 558, startPoint y: 243, endPoint x: 566, endPoint y: 242, distance: 8.6
click at [566, 261] on input "0" at bounding box center [566, 266] width 9 height 11
type input "$25.00"
type input "$30.00"
click at [205, 261] on input "0" at bounding box center [203, 266] width 19 height 11
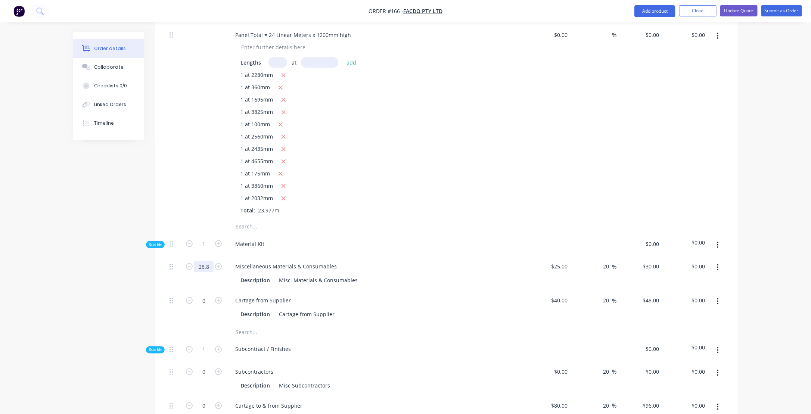
type input "28.8"
type input "$864.00"
click at [333, 234] on div "Material Kit" at bounding box center [375, 245] width 299 height 23
click at [297, 275] on div "Misc. Materials & Consumables" at bounding box center [318, 280] width 85 height 11
drag, startPoint x: 278, startPoint y: 259, endPoint x: 383, endPoint y: 257, distance: 105.6
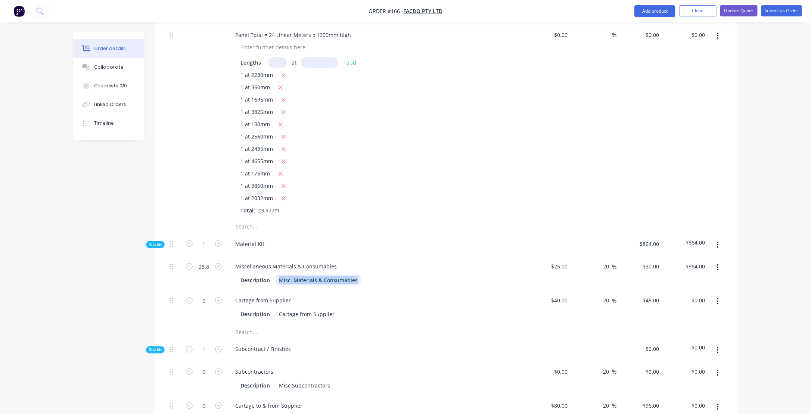
click at [383, 275] on div "Description Misc. Materials & Consumables" at bounding box center [373, 280] width 273 height 11
click at [556, 256] on div "25 25" at bounding box center [548, 273] width 46 height 34
type input "$15.00"
type input "$18.00"
type input "$518.40"
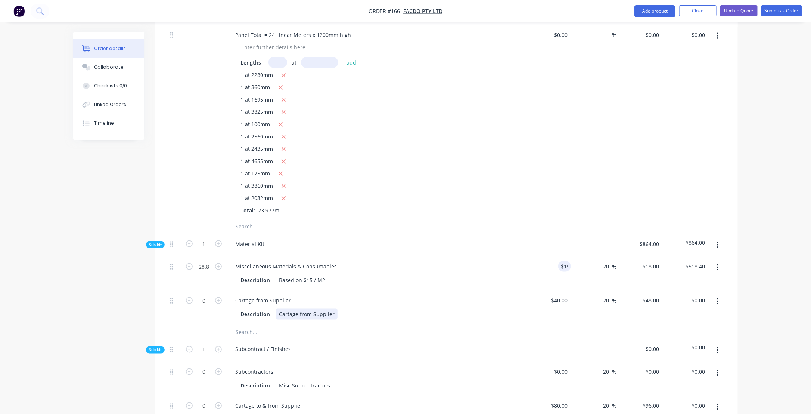
click at [399, 309] on div "Description Cartage from Supplier" at bounding box center [373, 314] width 273 height 11
click at [218, 297] on icon "button" at bounding box center [218, 300] width 7 height 7
type input "1"
type input "$48.00"
click at [566, 295] on input "40" at bounding box center [566, 300] width 10 height 11
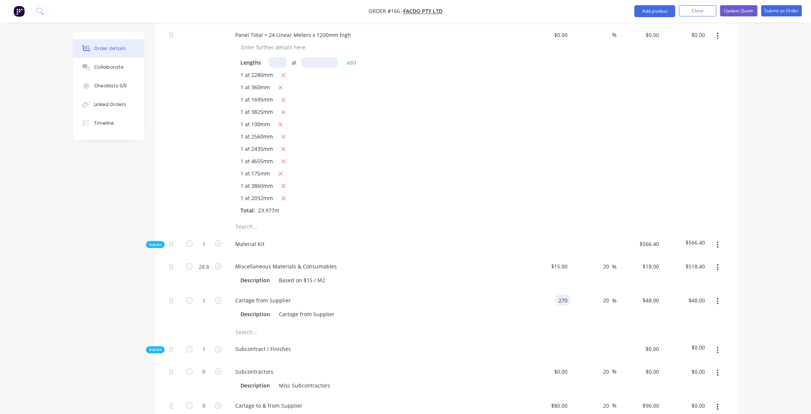
type input "$270.00"
type input "$324.00"
click at [388, 324] on div at bounding box center [341, 331] width 224 height 15
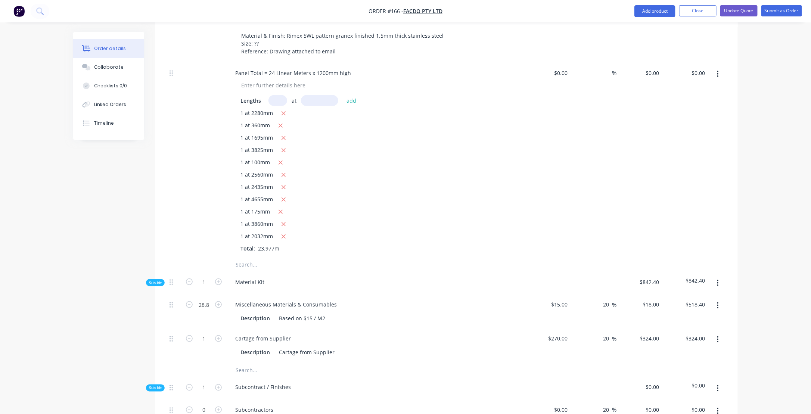
scroll to position [336, 0]
click at [717, 278] on icon "button" at bounding box center [717, 282] width 2 height 8
click at [674, 297] on div "Add product to kit" at bounding box center [690, 302] width 57 height 11
click at [677, 341] on div "Basic product" at bounding box center [690, 346] width 57 height 11
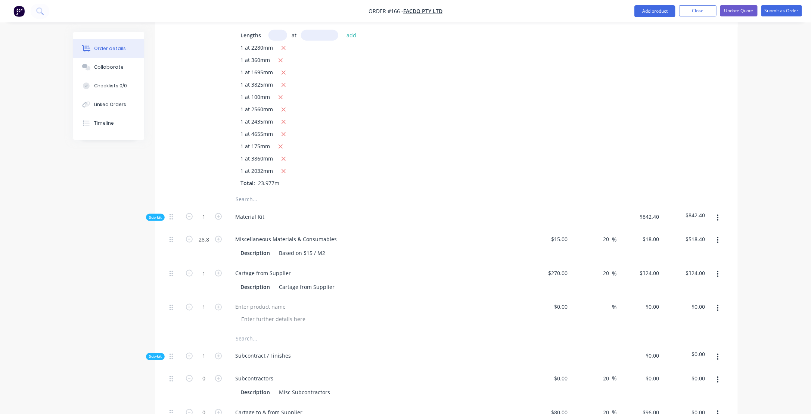
scroll to position [448, 0]
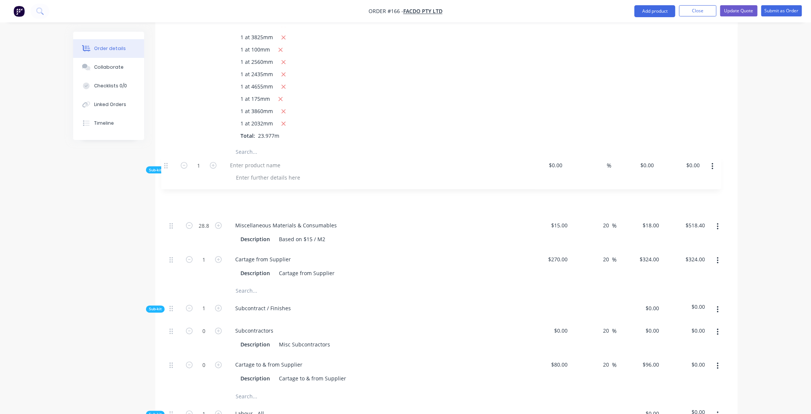
drag, startPoint x: 172, startPoint y: 239, endPoint x: 166, endPoint y: 166, distance: 73.4
click at [166, 165] on div "Qty Cost Markup Price Total Kit 1 Rimex - Granex 5WL Cut & Folded Stainless Ste…" at bounding box center [446, 279] width 582 height 830
click at [241, 186] on div at bounding box center [260, 191] width 62 height 11
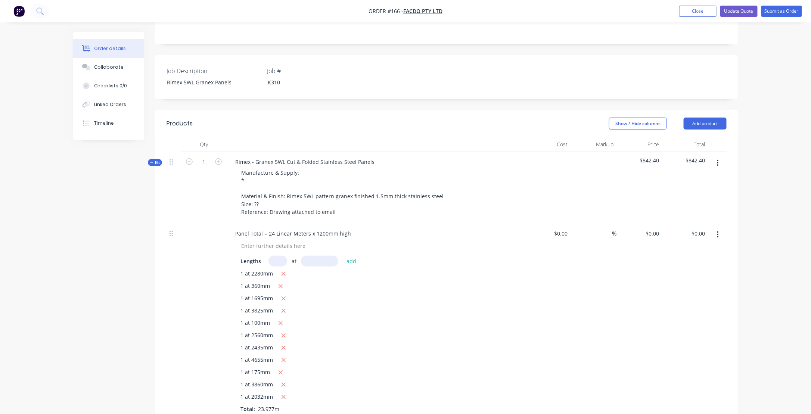
scroll to position [149, 0]
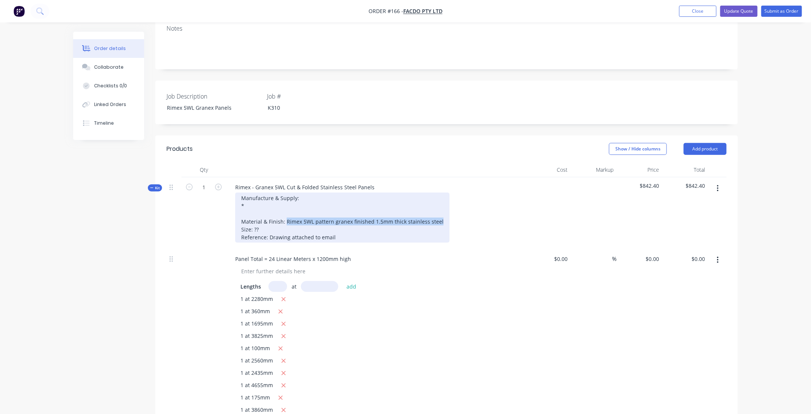
drag, startPoint x: 286, startPoint y: 201, endPoint x: 437, endPoint y: 200, distance: 151.5
click at [437, 200] on div "Manufacture & Supply: * Material & Finish: Rimex 5WL pattern granex finished 1.…" at bounding box center [342, 218] width 214 height 50
copy div "Rimex 5WL pattern granex finished 1.5mm thick stainless steel"
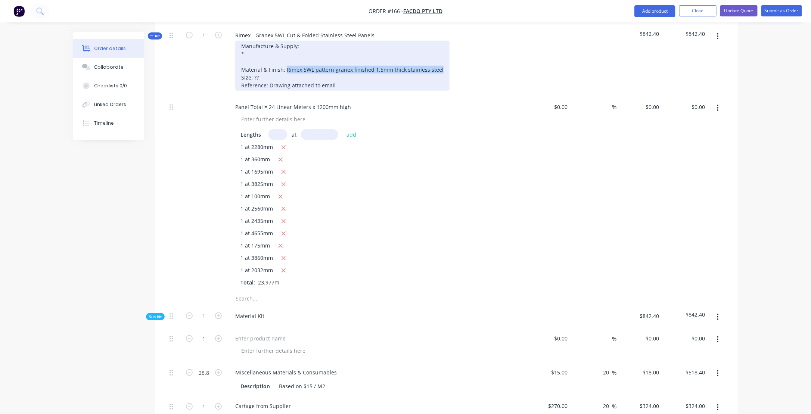
scroll to position [336, 0]
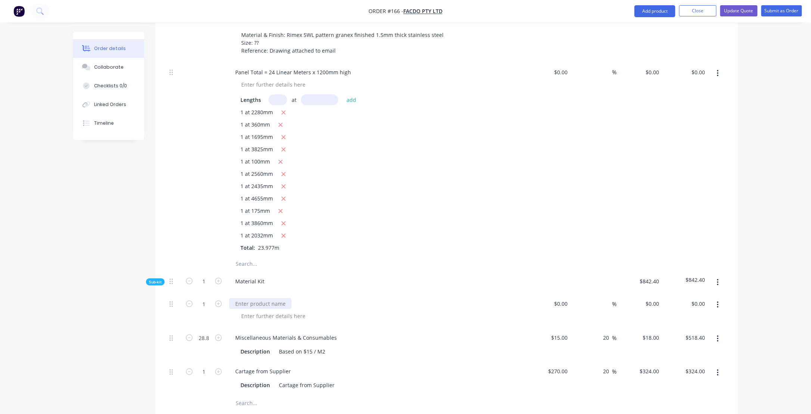
click at [242, 298] on div at bounding box center [260, 303] width 62 height 11
paste div
click at [274, 310] on div at bounding box center [273, 315] width 76 height 11
click at [217, 300] on icon "button" at bounding box center [218, 303] width 7 height 7
click at [203, 298] on input "2" at bounding box center [203, 303] width 19 height 11
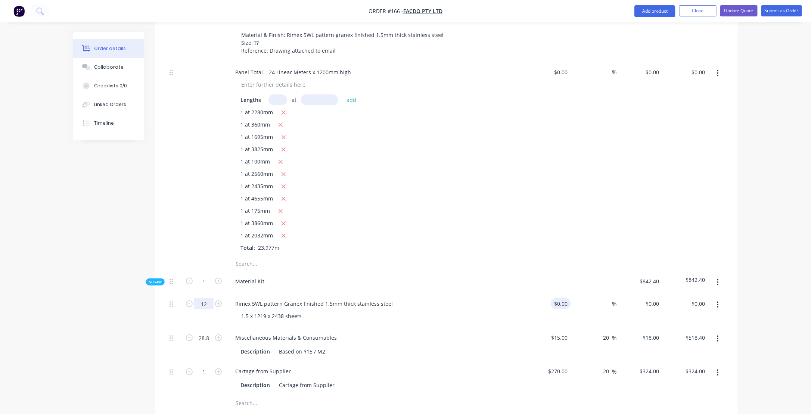
type input "12"
click at [560, 298] on div "$0.00" at bounding box center [560, 303] width 20 height 11
type input "$365.00"
type input "$4,380.00"
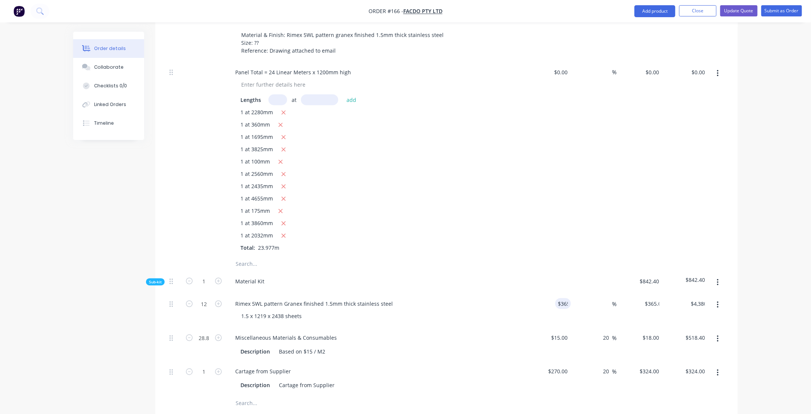
click at [599, 294] on div "%" at bounding box center [594, 311] width 46 height 34
click at [604, 298] on input at bounding box center [607, 303] width 9 height 11
type input "25"
type input "$456.25"
type input "$5,475.00"
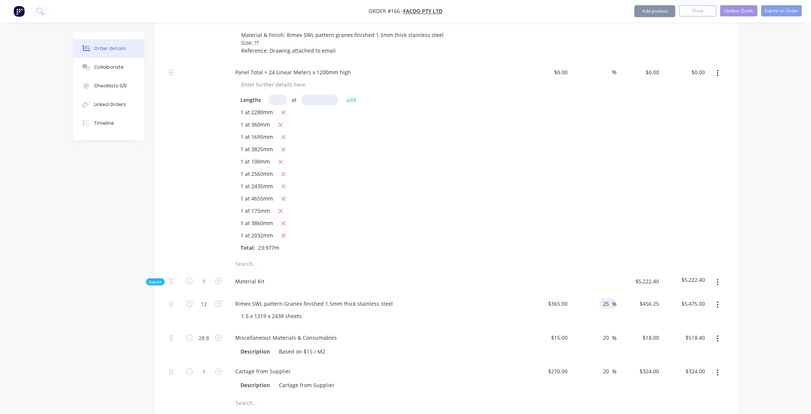
click at [381, 294] on div "Rimex 5WL pattern Granex finished 1.5mm thick stainless steel 1.5 x 1219 x 2438…" at bounding box center [375, 311] width 299 height 34
click at [427, 332] on div "Miscellaneous Materials & Consumables" at bounding box center [375, 337] width 293 height 11
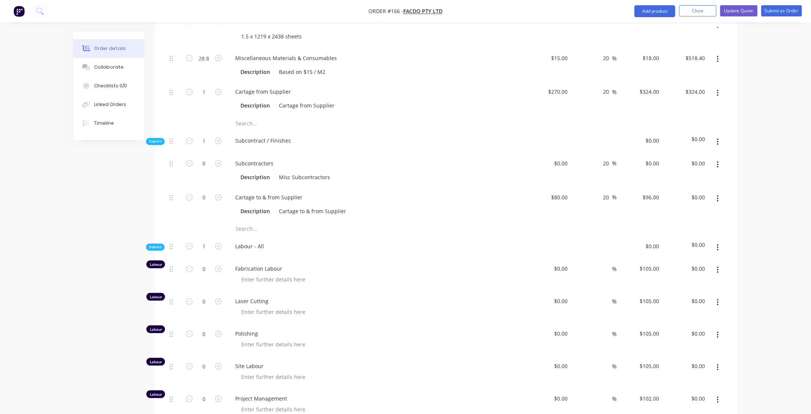
scroll to position [634, 0]
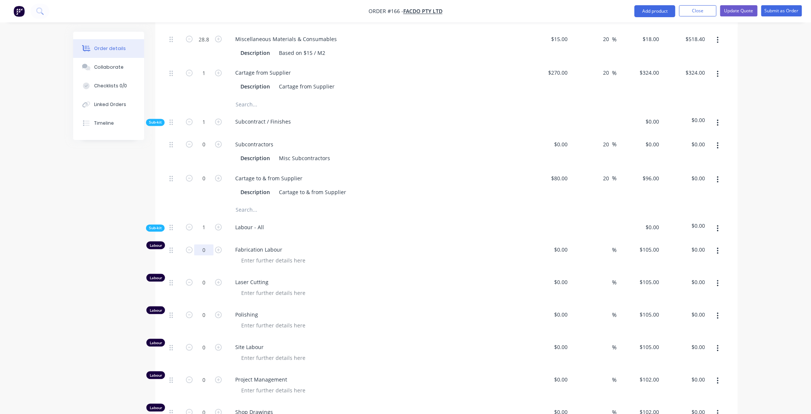
click at [204, 244] on input "0" at bounding box center [203, 249] width 19 height 11
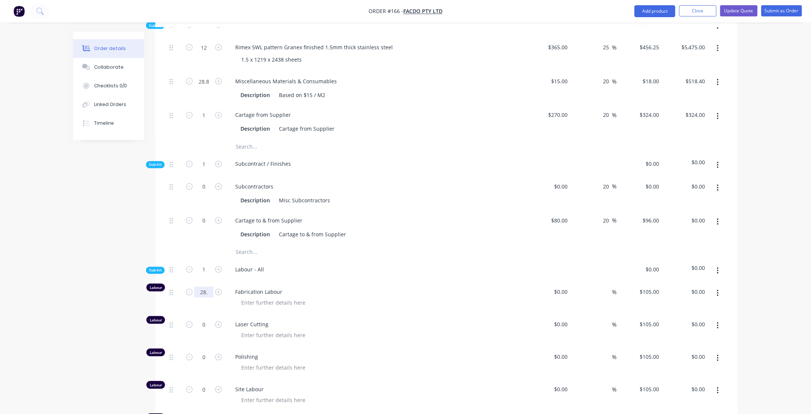
scroll to position [560, 0]
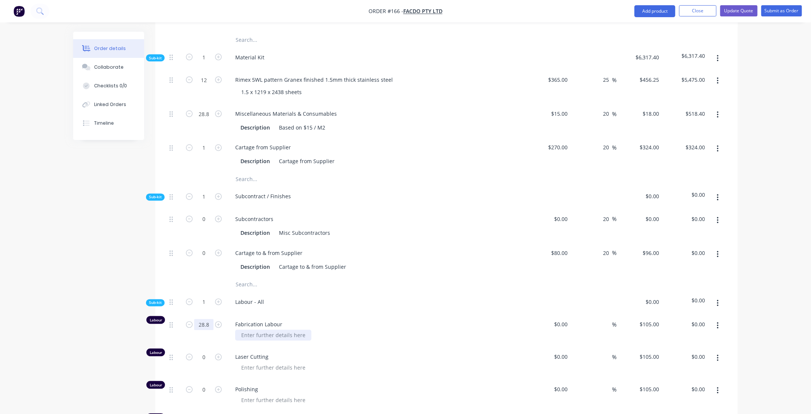
type input "28.8"
type input "$3,024.00"
click at [292, 330] on div at bounding box center [273, 335] width 76 height 11
click at [256, 330] on div "Allow 2 hrs / M2" at bounding box center [261, 335] width 52 height 11
click at [242, 330] on div "Allow 2 hrs / M2" at bounding box center [261, 335] width 52 height 11
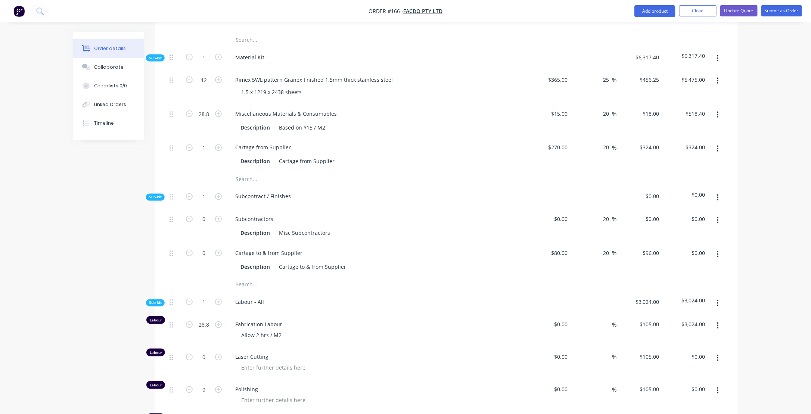
click at [132, 301] on div "Created by [PERSON_NAME] Created [DATE] Required [DATE] Assigned to Add team me…" at bounding box center [405, 122] width 664 height 1300
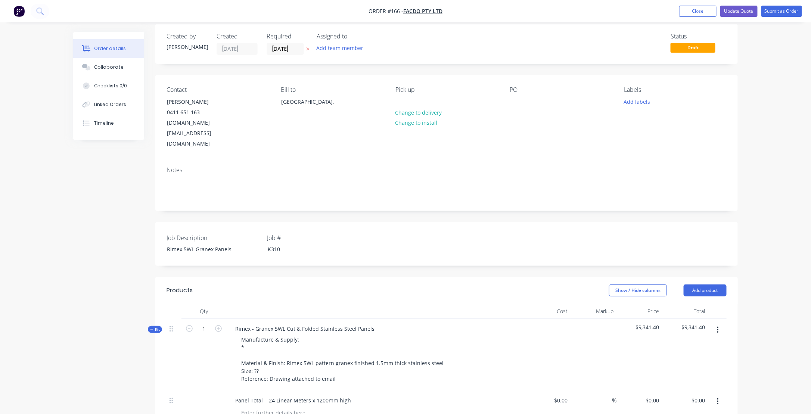
scroll to position [0, 0]
